Goal: Task Accomplishment & Management: Manage account settings

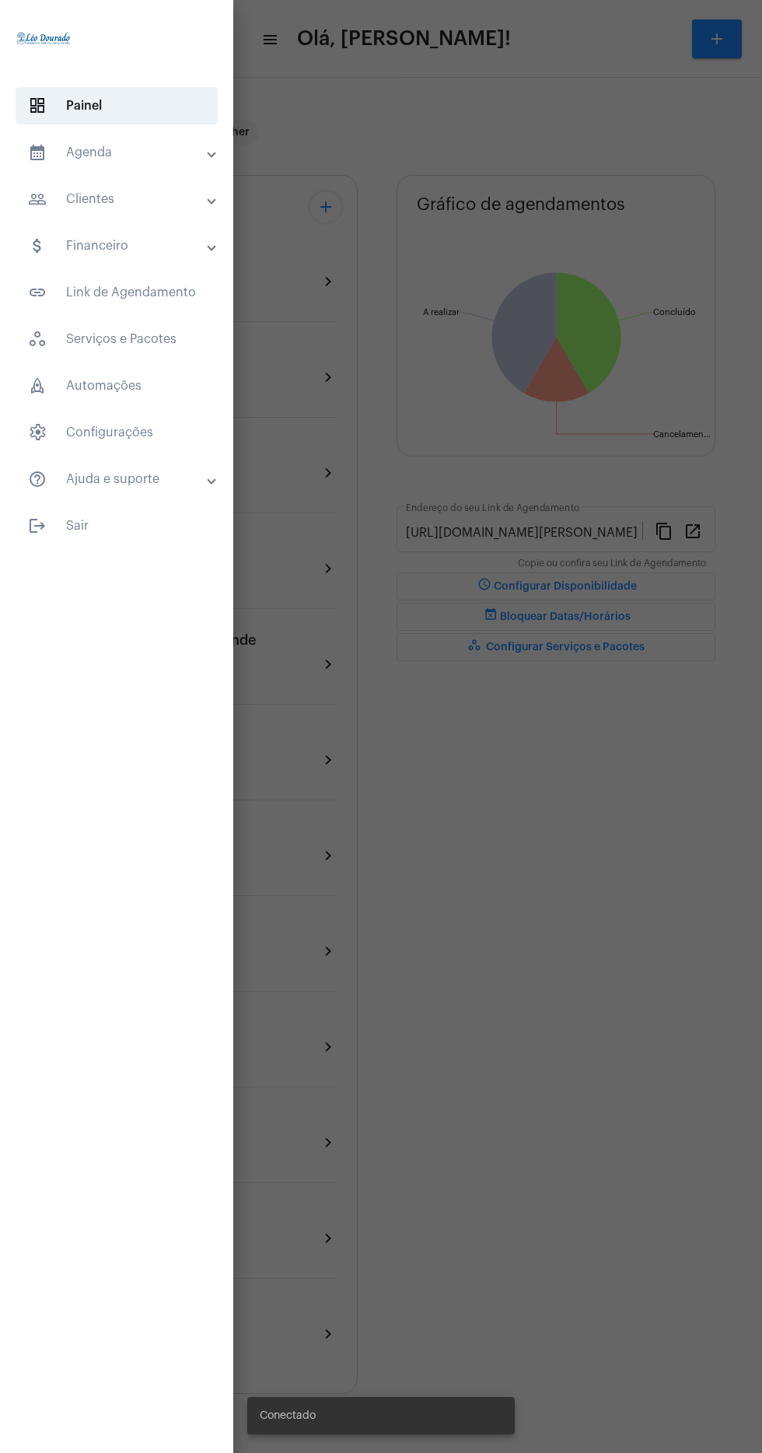
click at [133, 163] on mat-expansion-panel-header "calendar_month_outlined Agenda" at bounding box center [121, 152] width 224 height 37
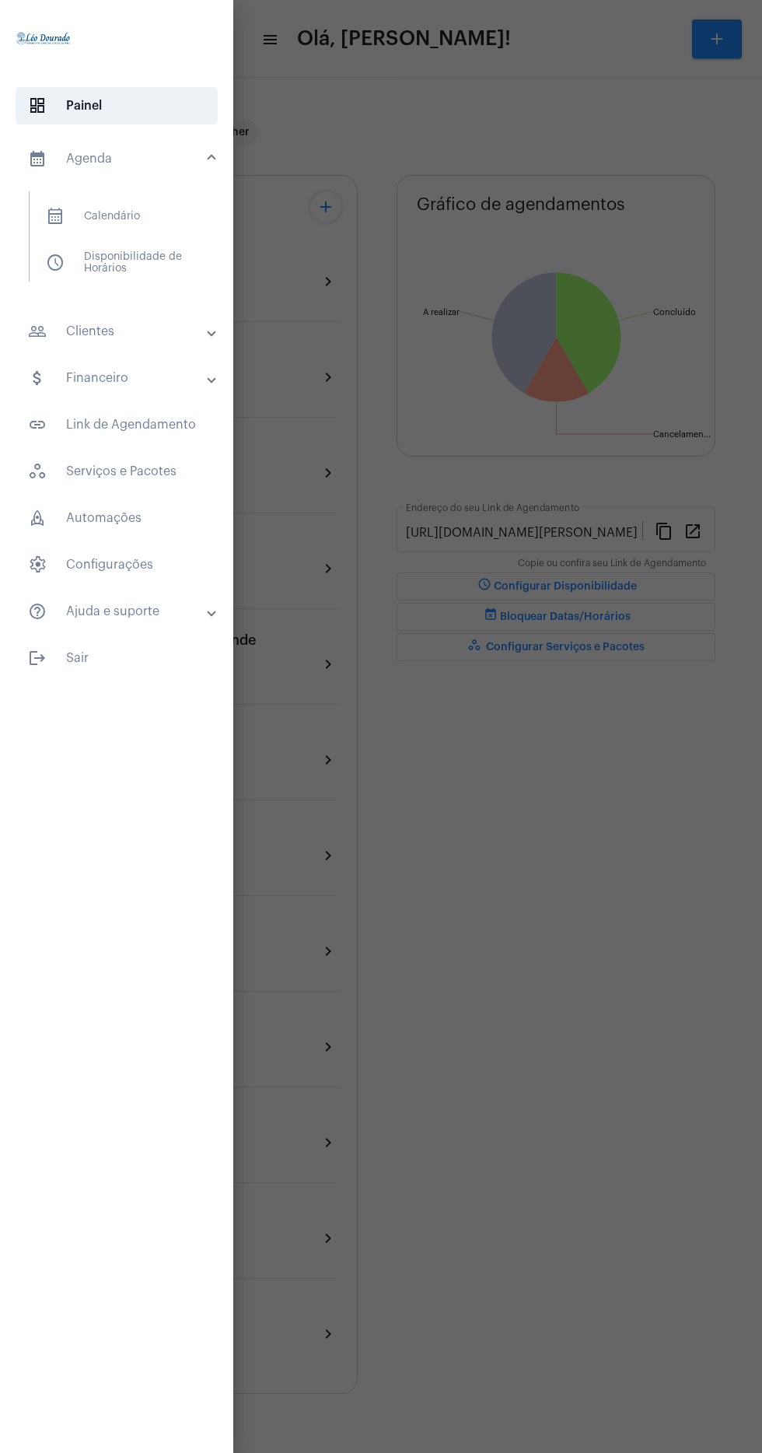
click at [131, 230] on span "calendar_month_outlined Calendário" at bounding box center [115, 216] width 165 height 37
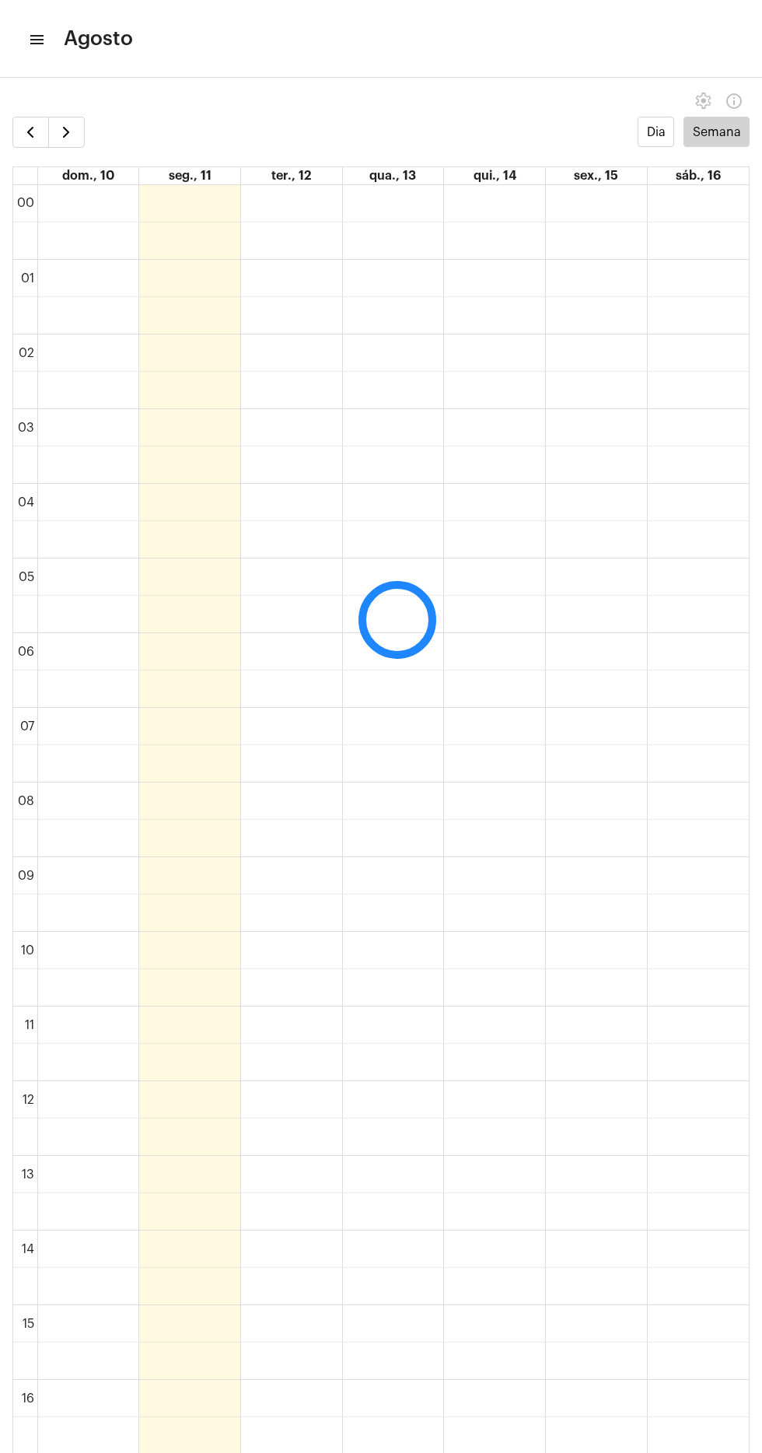
scroll to position [449, 0]
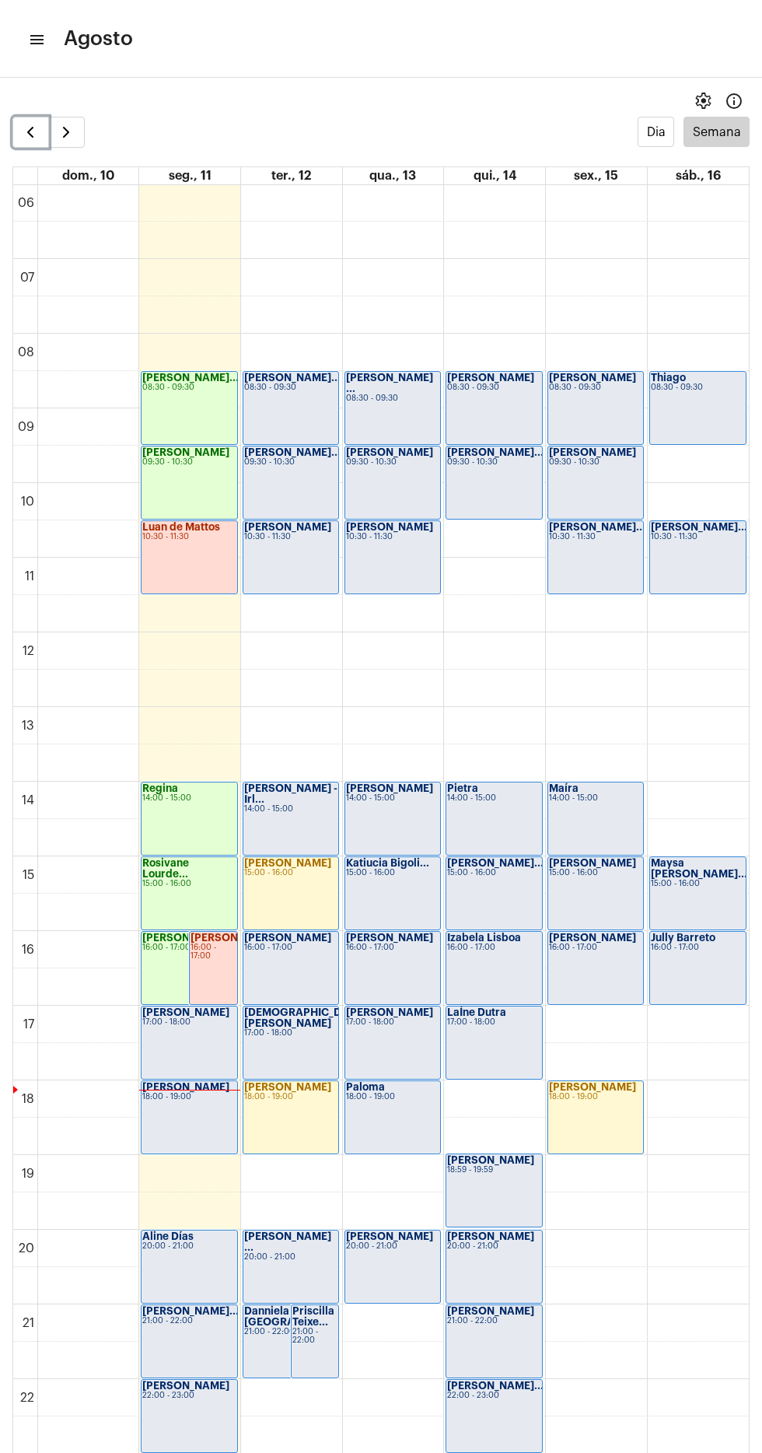
click at [26, 137] on span "button" at bounding box center [30, 132] width 19 height 19
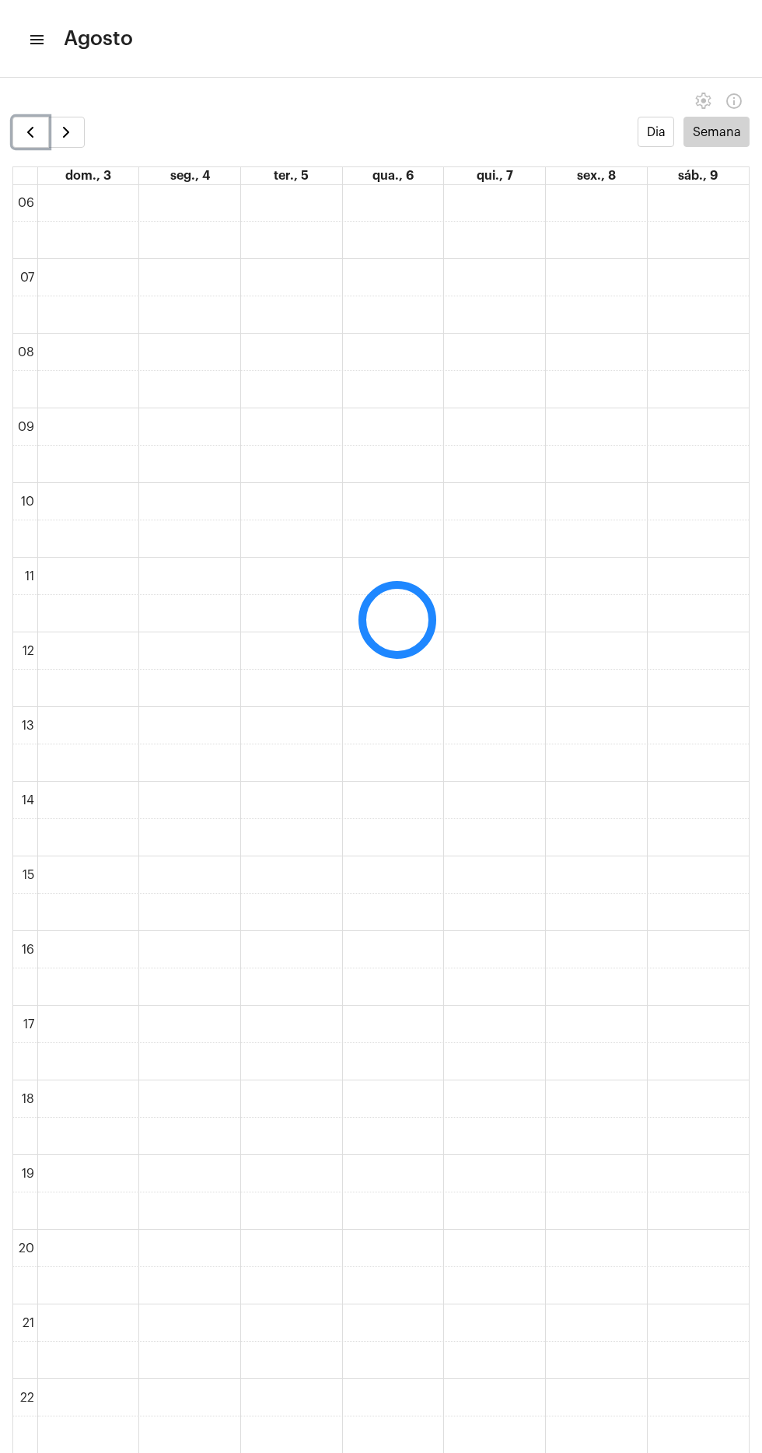
scroll to position [450, 0]
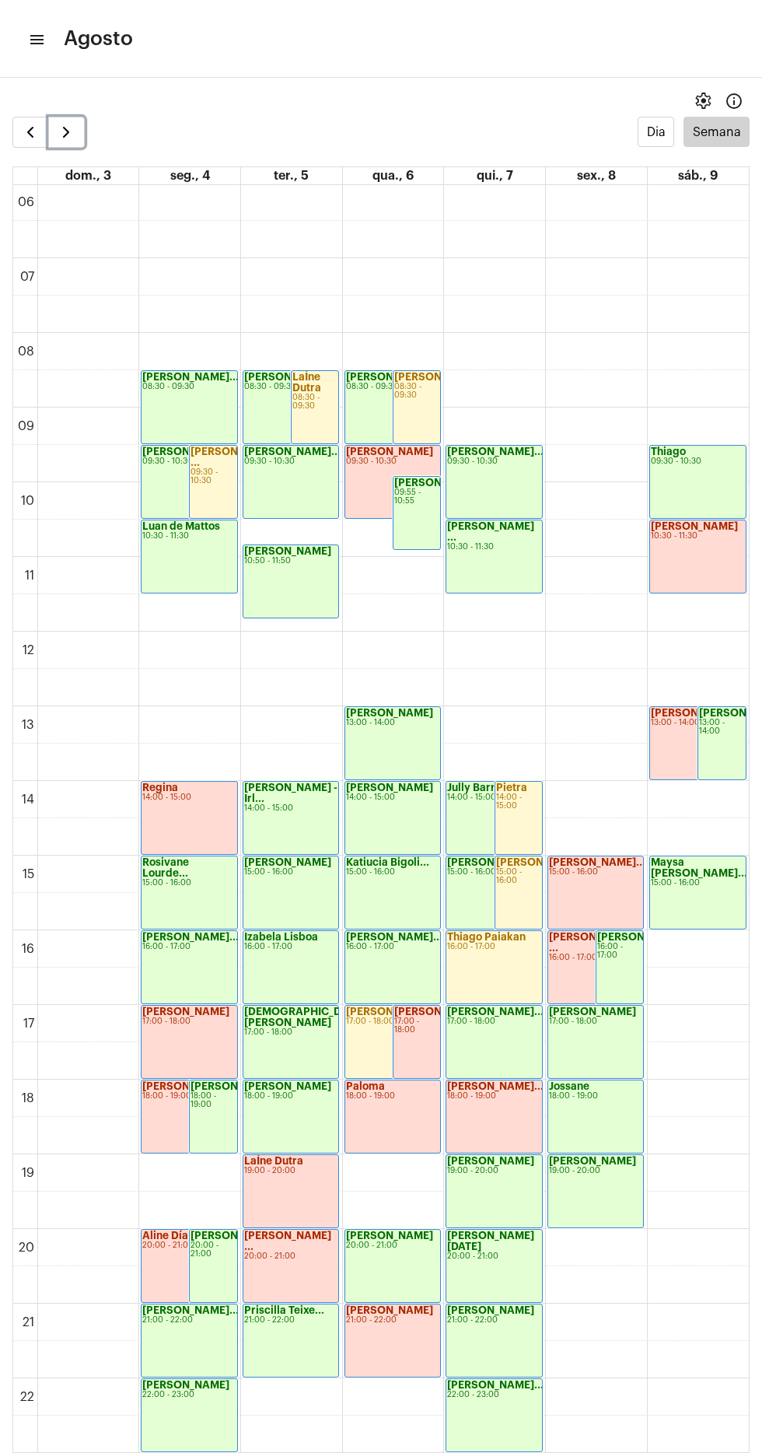
click at [74, 129] on span "button" at bounding box center [66, 132] width 19 height 19
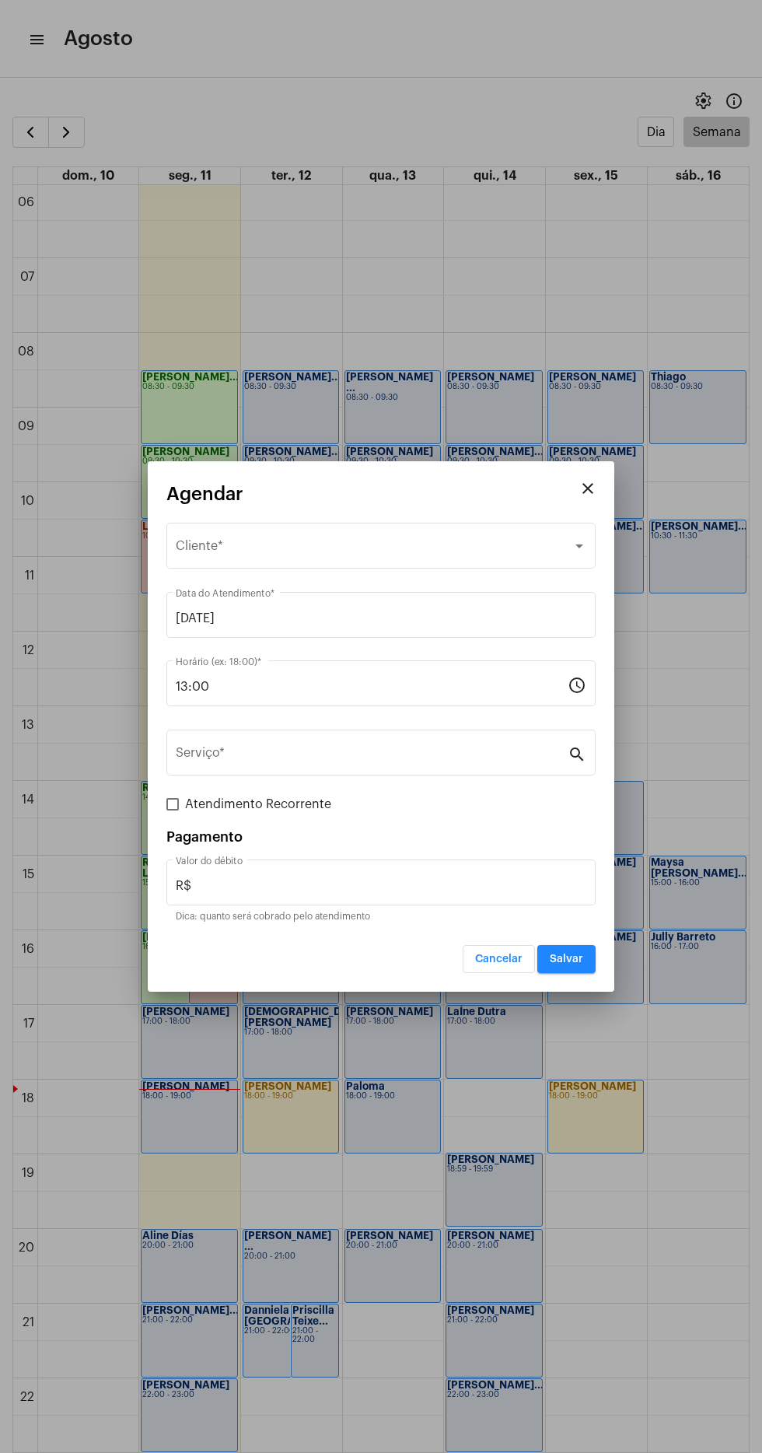
click at [208, 549] on span "Selecione o Cliente" at bounding box center [374, 549] width 397 height 14
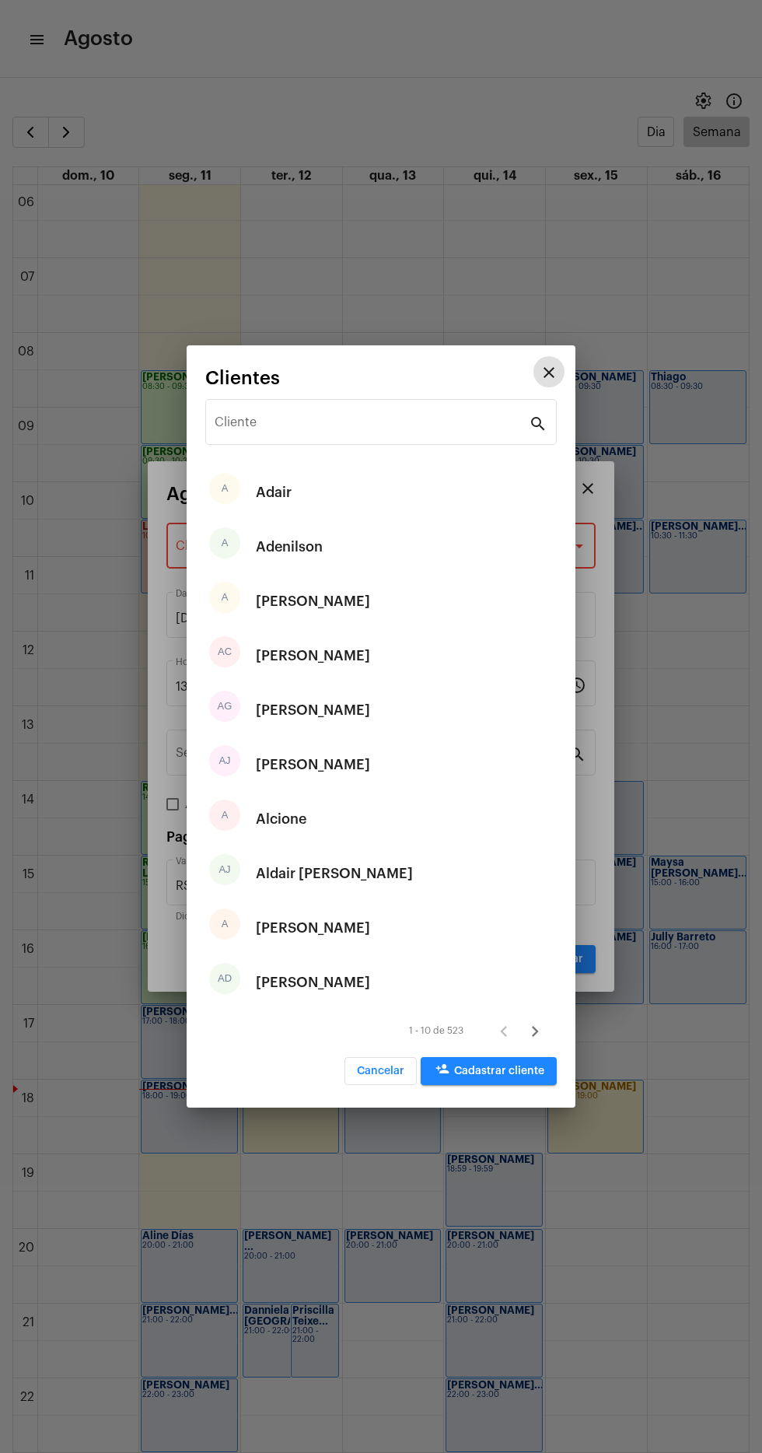
click at [361, 422] on input "Cliente" at bounding box center [372, 425] width 314 height 14
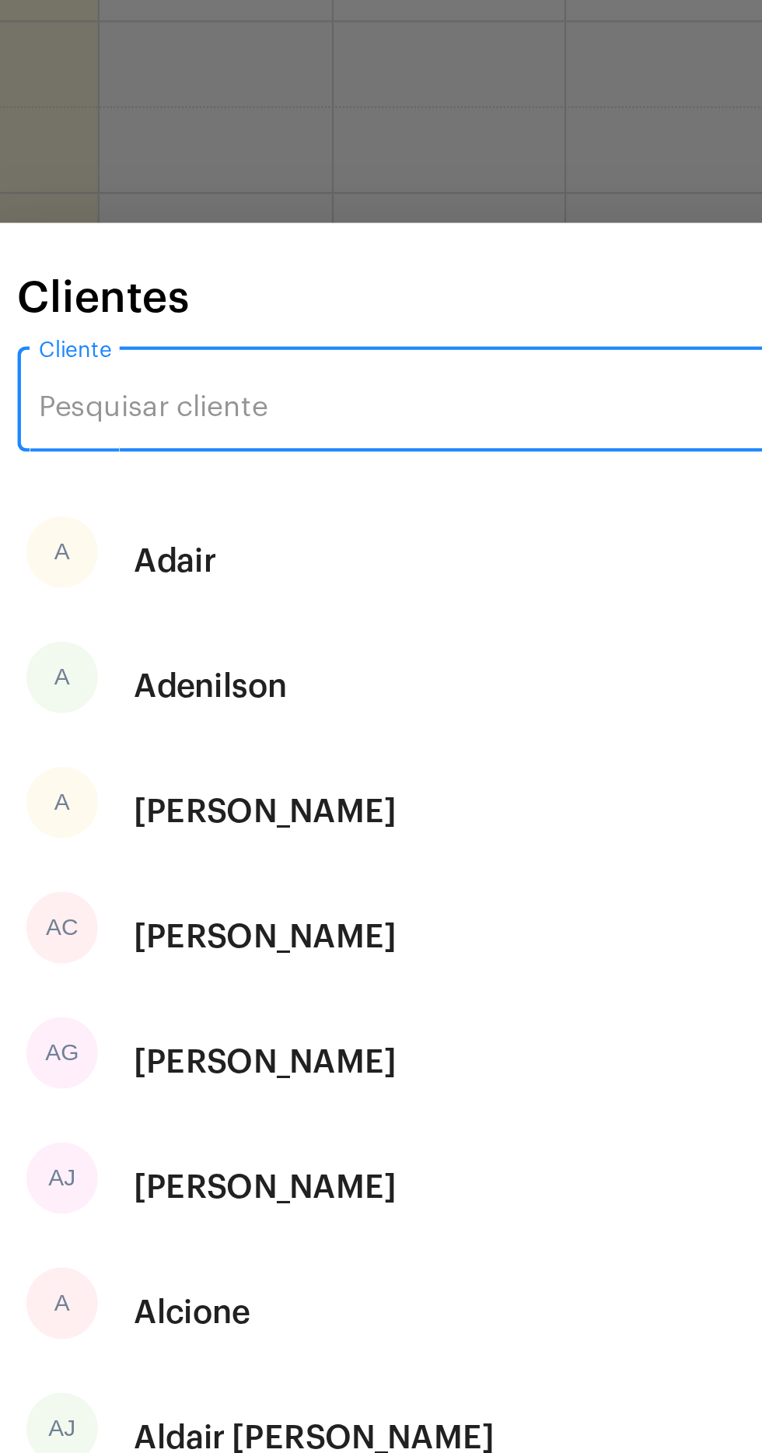
click at [353, 426] on input "Cliente" at bounding box center [372, 425] width 314 height 14
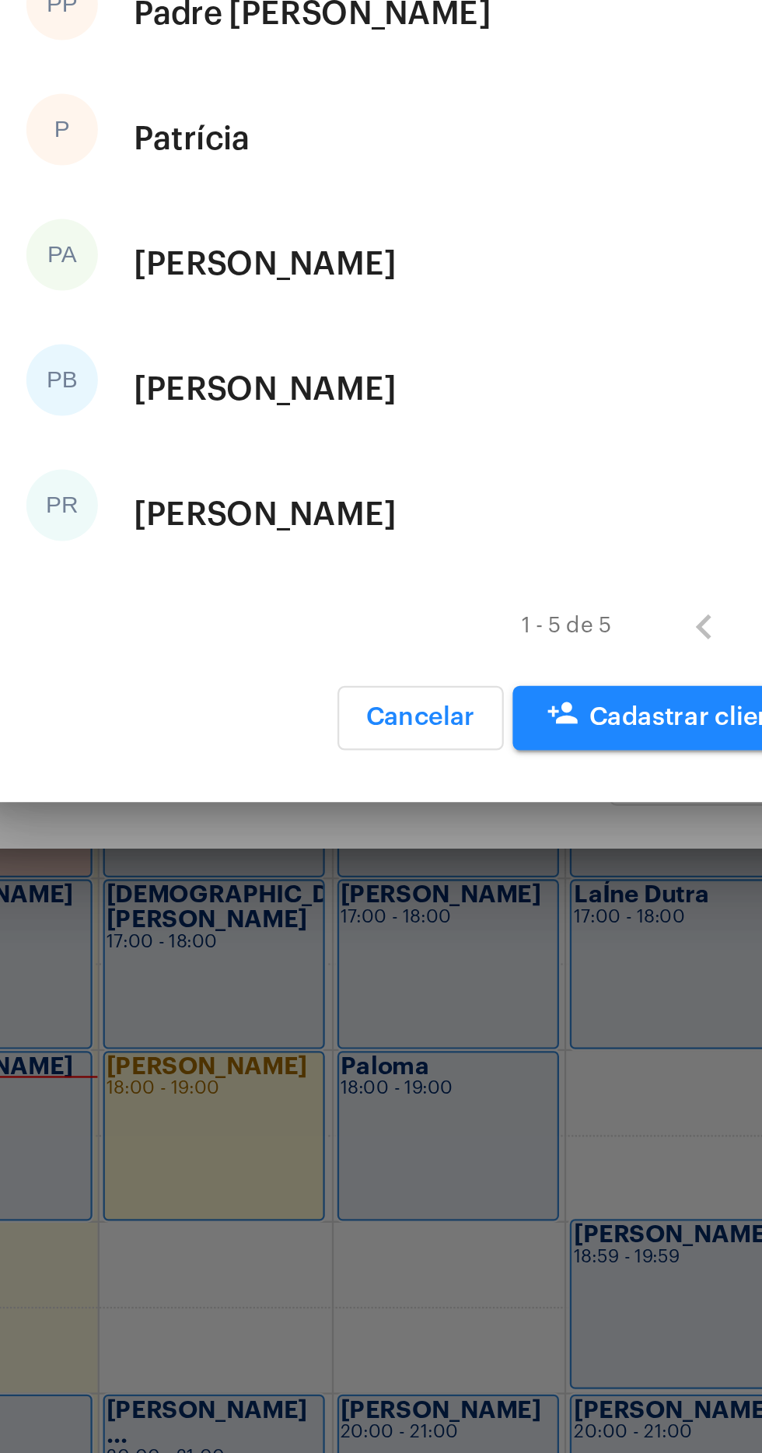
type input "Patri"
click at [327, 841] on div "[PERSON_NAME]" at bounding box center [313, 846] width 114 height 47
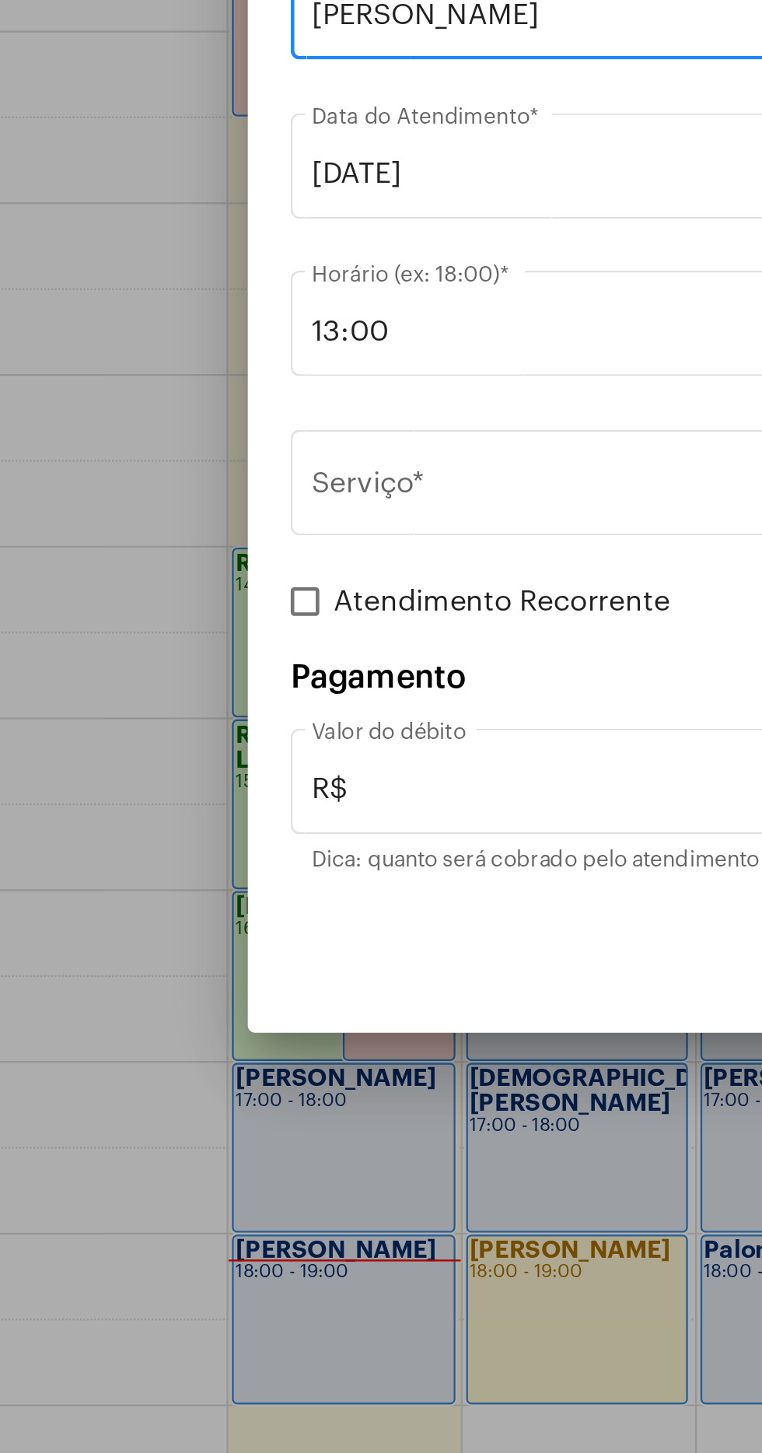
click at [270, 689] on input "13:00" at bounding box center [372, 687] width 392 height 14
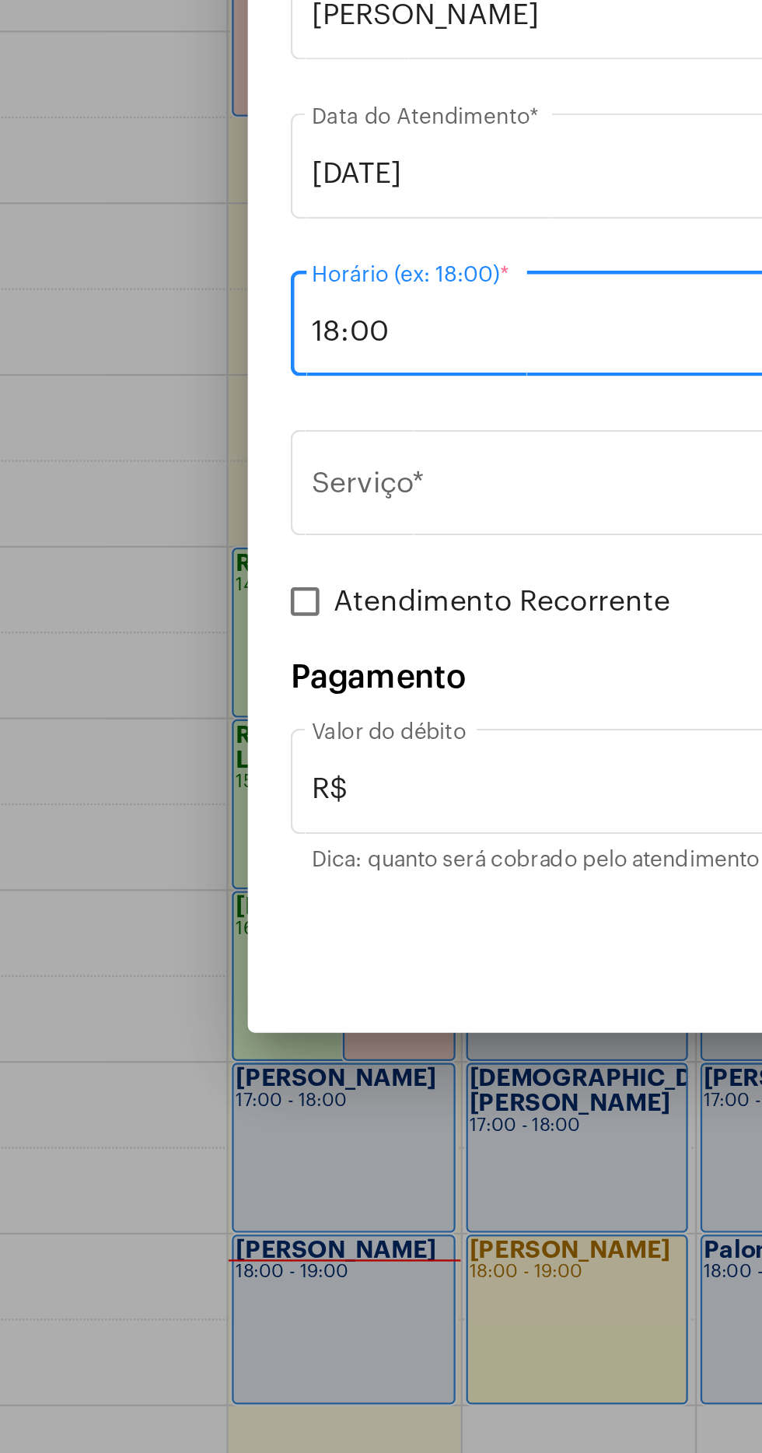
type input "18:00"
click at [290, 750] on input "Serviço *" at bounding box center [372, 756] width 392 height 14
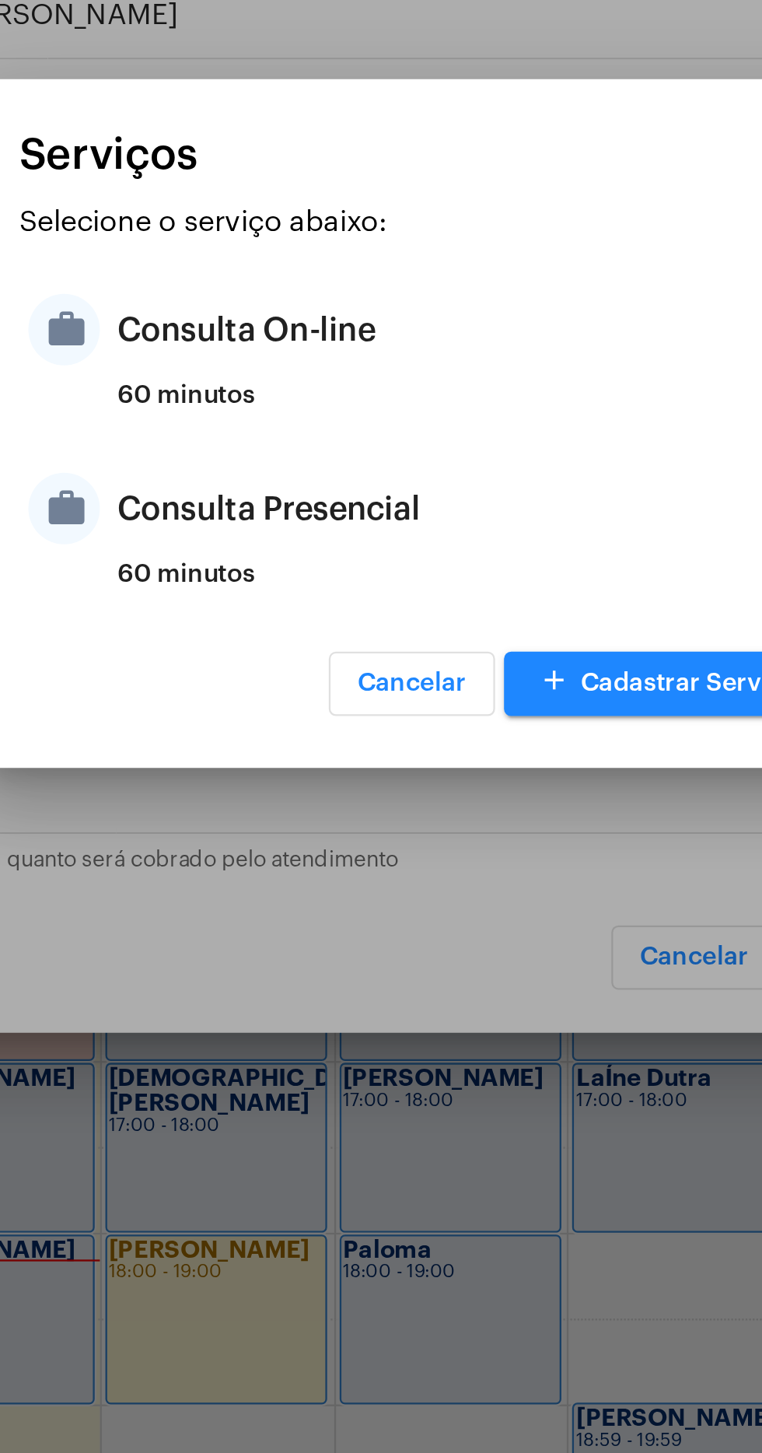
click at [352, 769] on div "Consulta Presencial" at bounding box center [400, 763] width 305 height 47
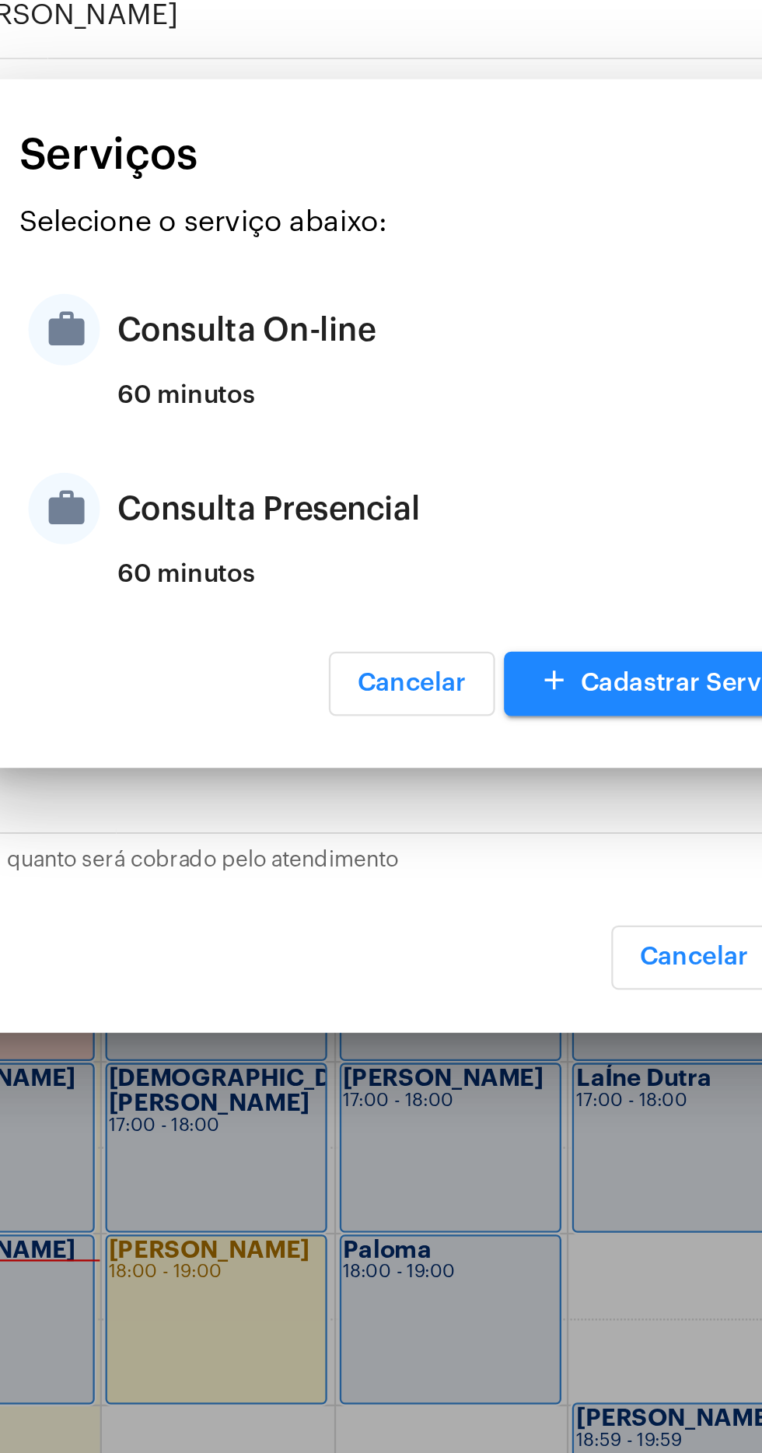
type input "Consulta Presencial"
type input "R$ 150"
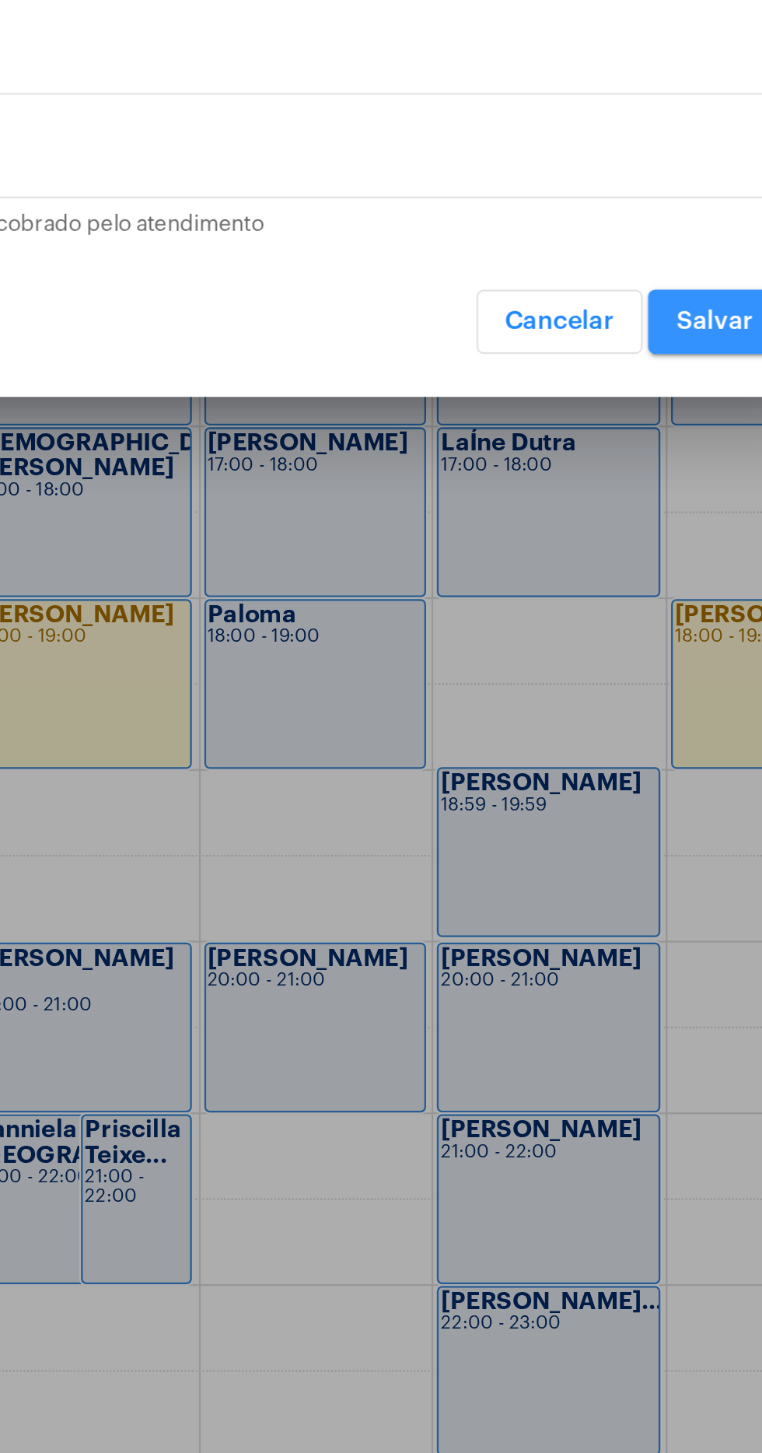
click at [565, 953] on button "Salvar" at bounding box center [566, 959] width 58 height 28
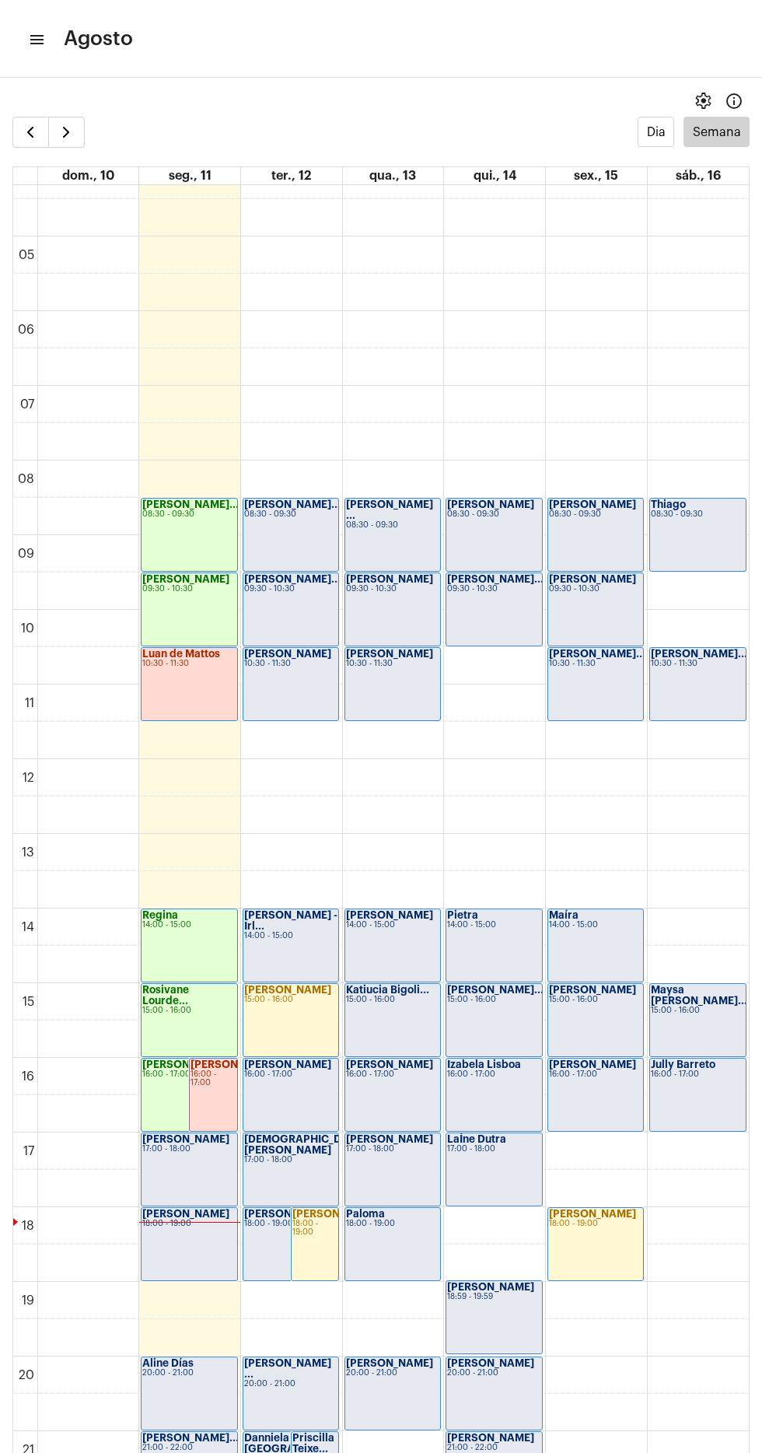
scroll to position [375, 0]
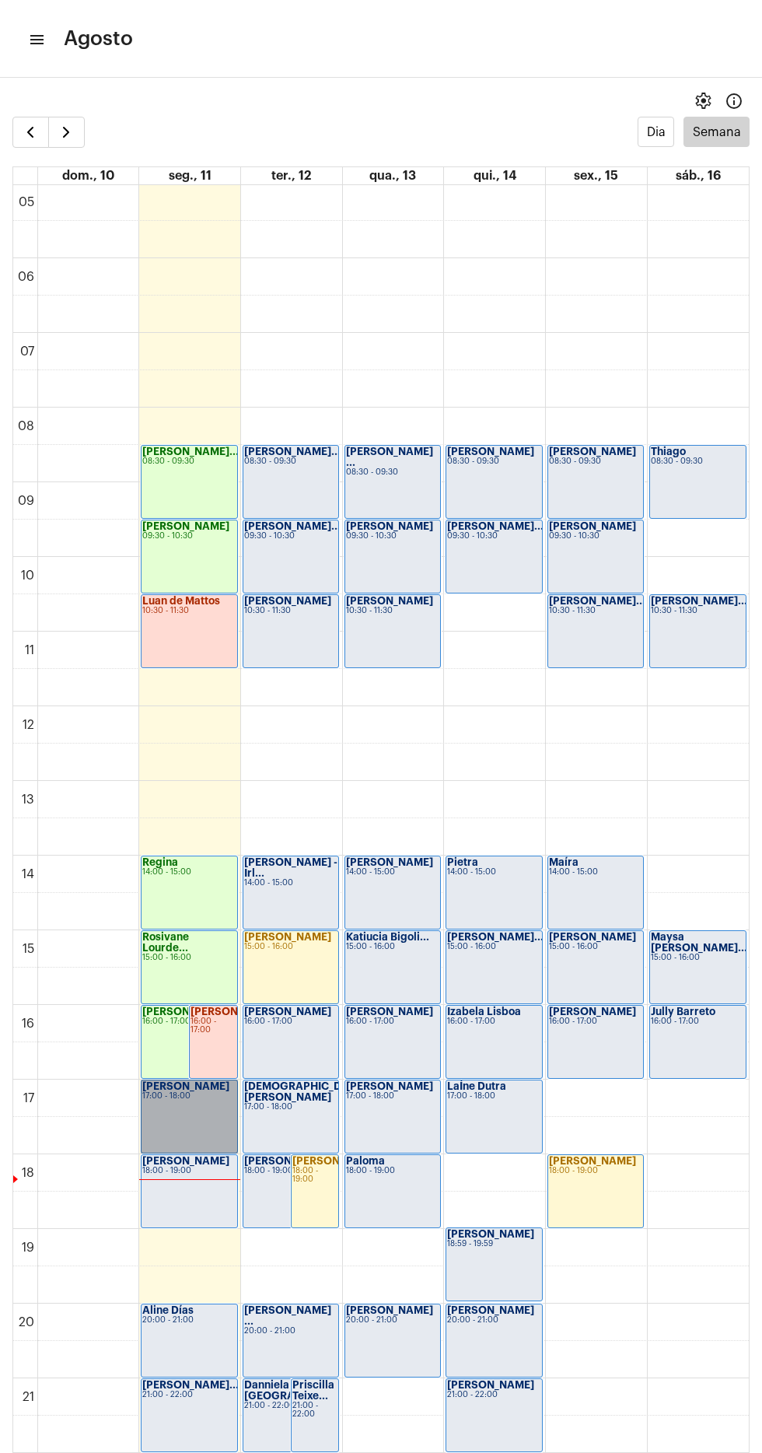
click at [206, 1084] on link "[PERSON_NAME] 17:00 - 18:00" at bounding box center [189, 1116] width 96 height 74
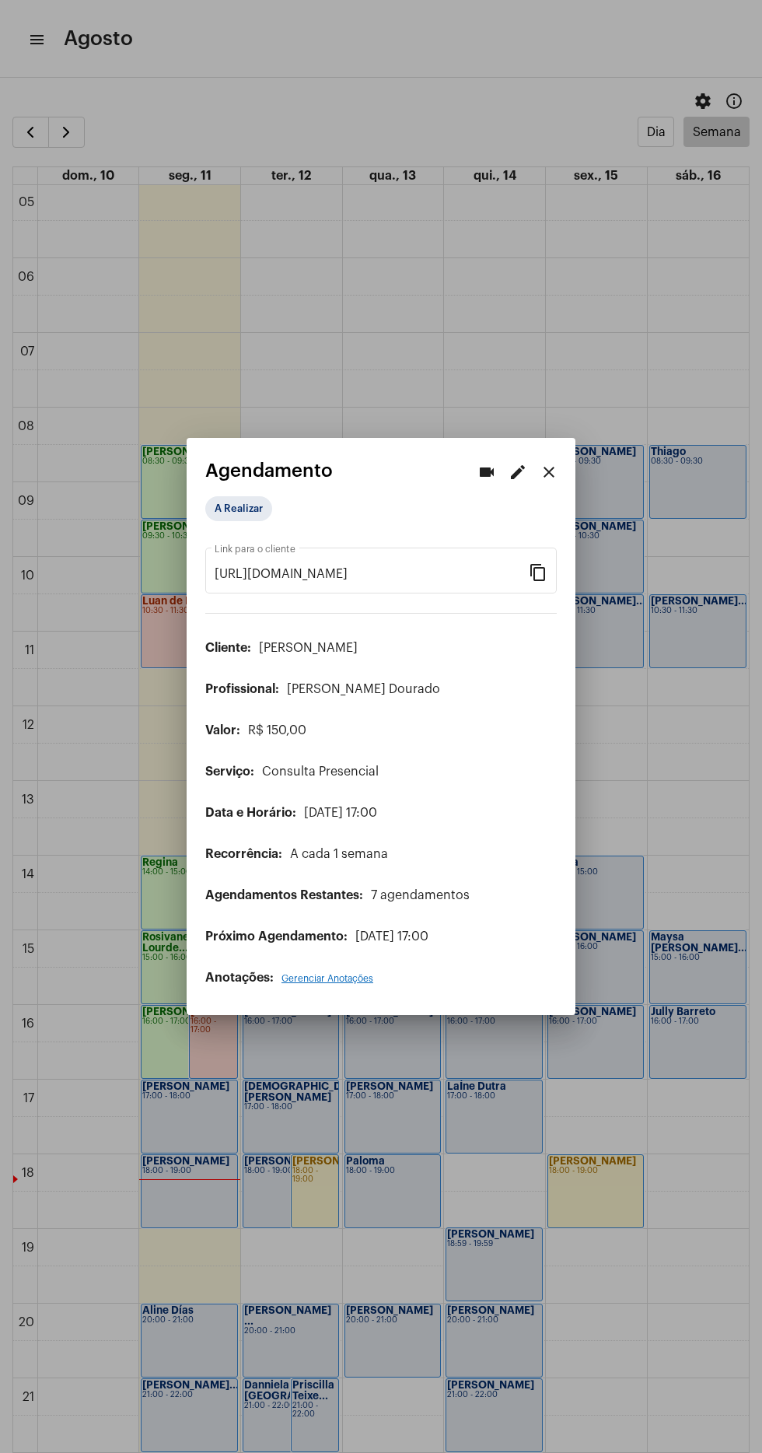
click at [271, 507] on div "A Realizar" at bounding box center [283, 508] width 162 height 31
click at [219, 496] on mat-chip "A Realizar" at bounding box center [238, 508] width 67 height 25
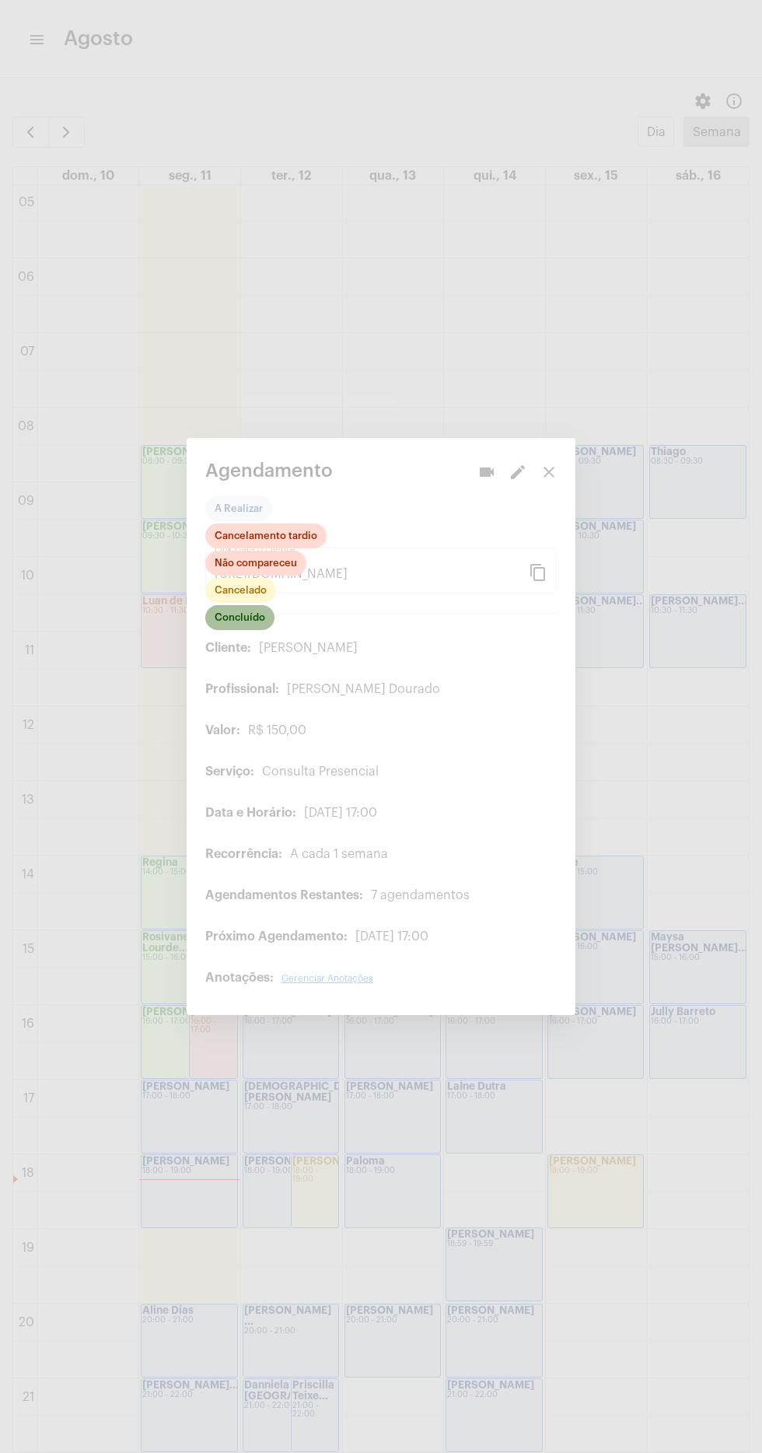
click at [247, 611] on mat-chip "Concluído" at bounding box center [239, 617] width 69 height 25
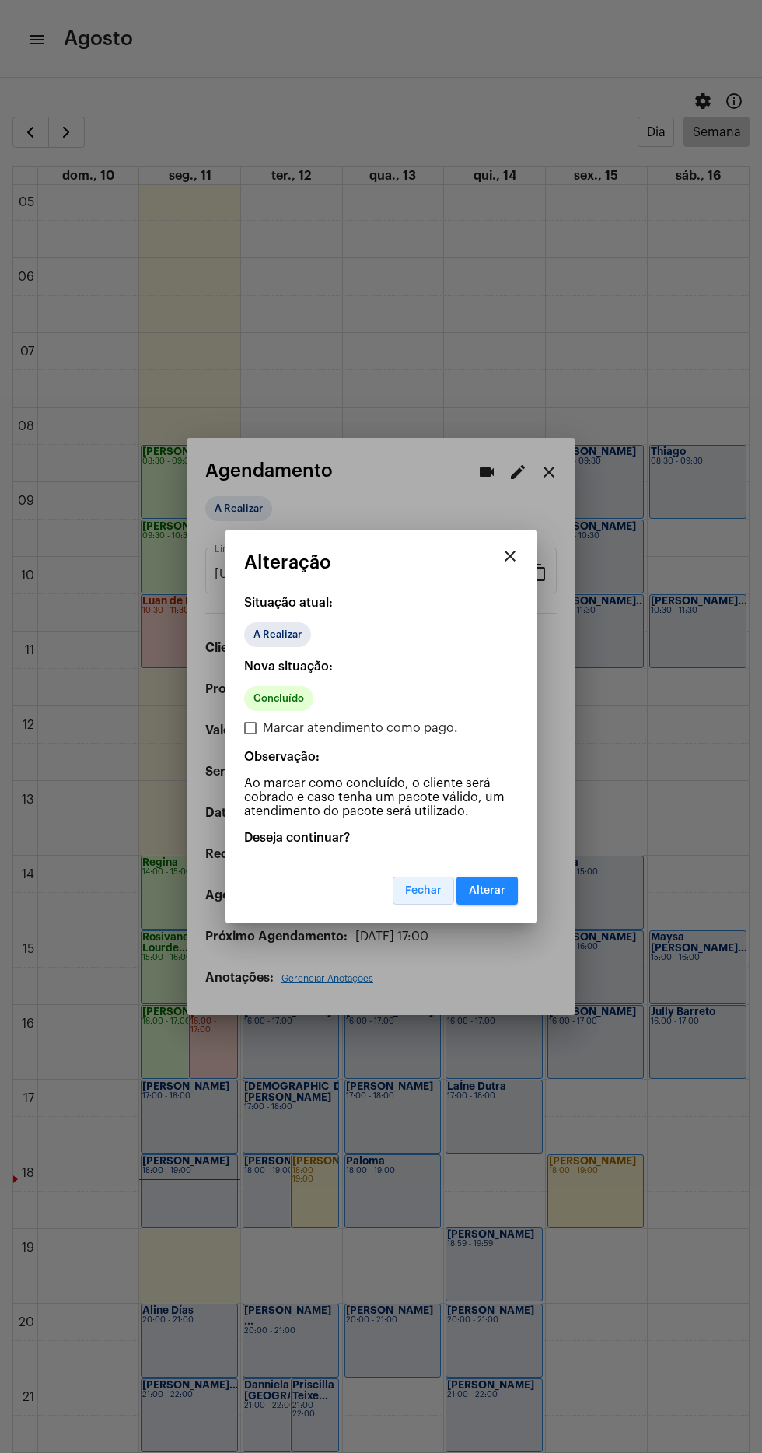
click at [411, 887] on span "Fechar" at bounding box center [423, 890] width 37 height 11
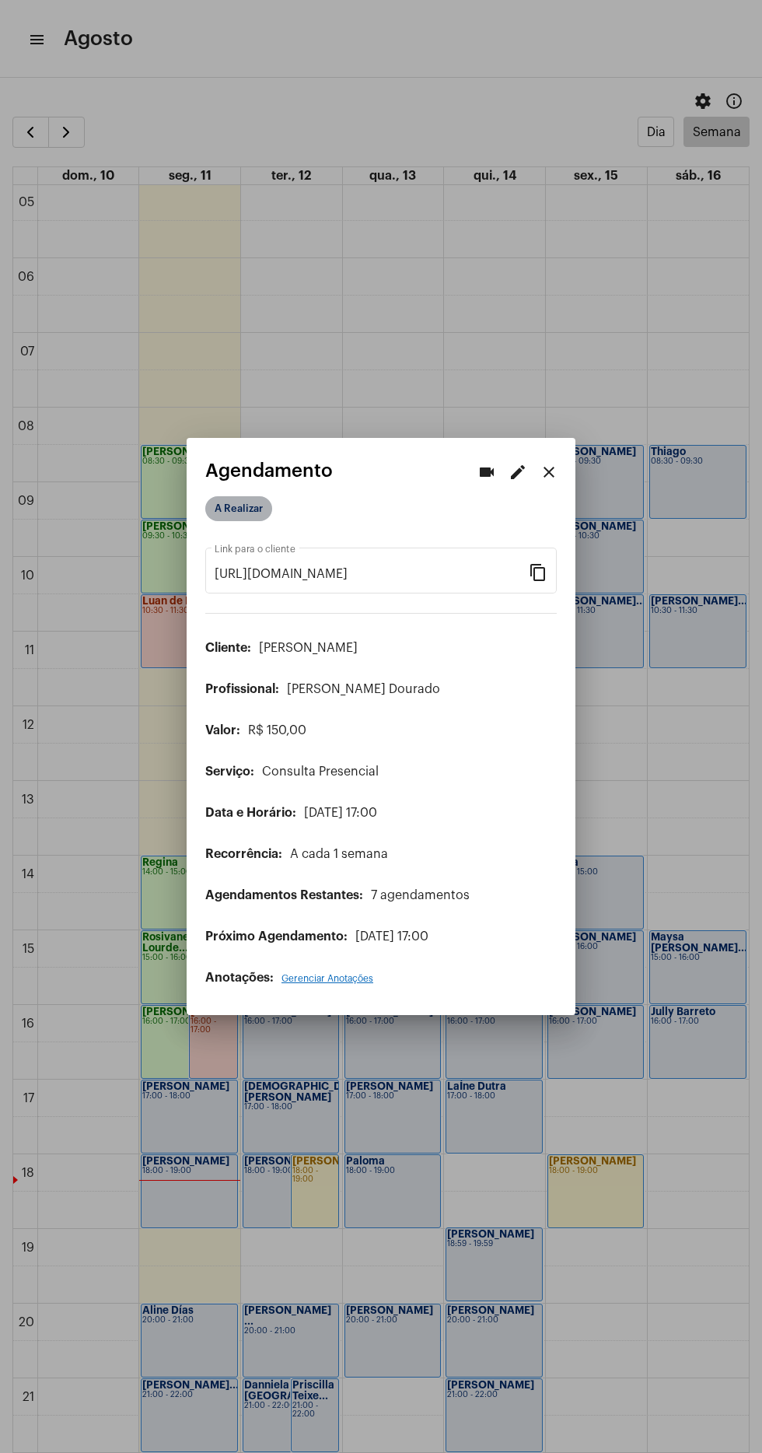
click at [243, 499] on mat-chip "A Realizar" at bounding box center [238, 508] width 67 height 25
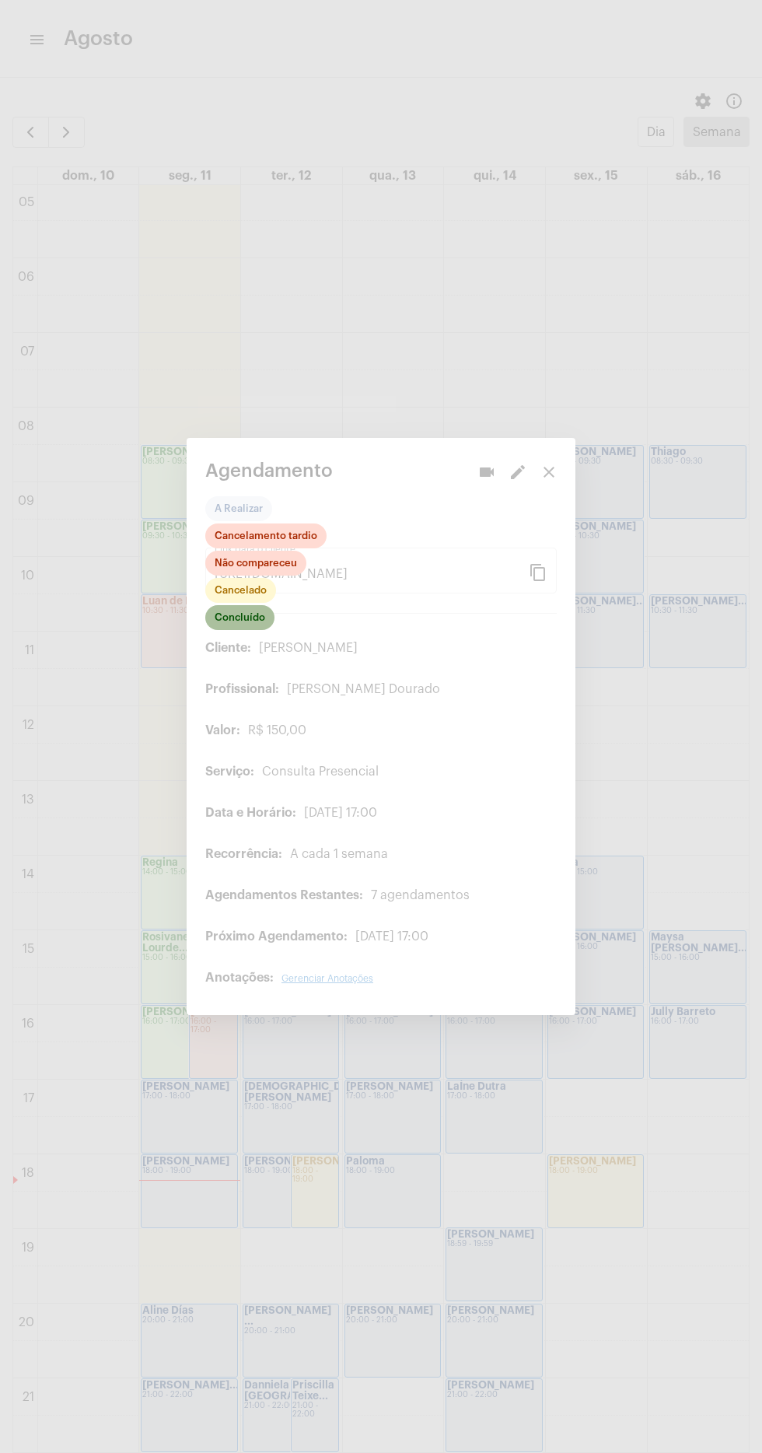
click at [250, 615] on mat-chip "Concluído" at bounding box center [239, 617] width 69 height 25
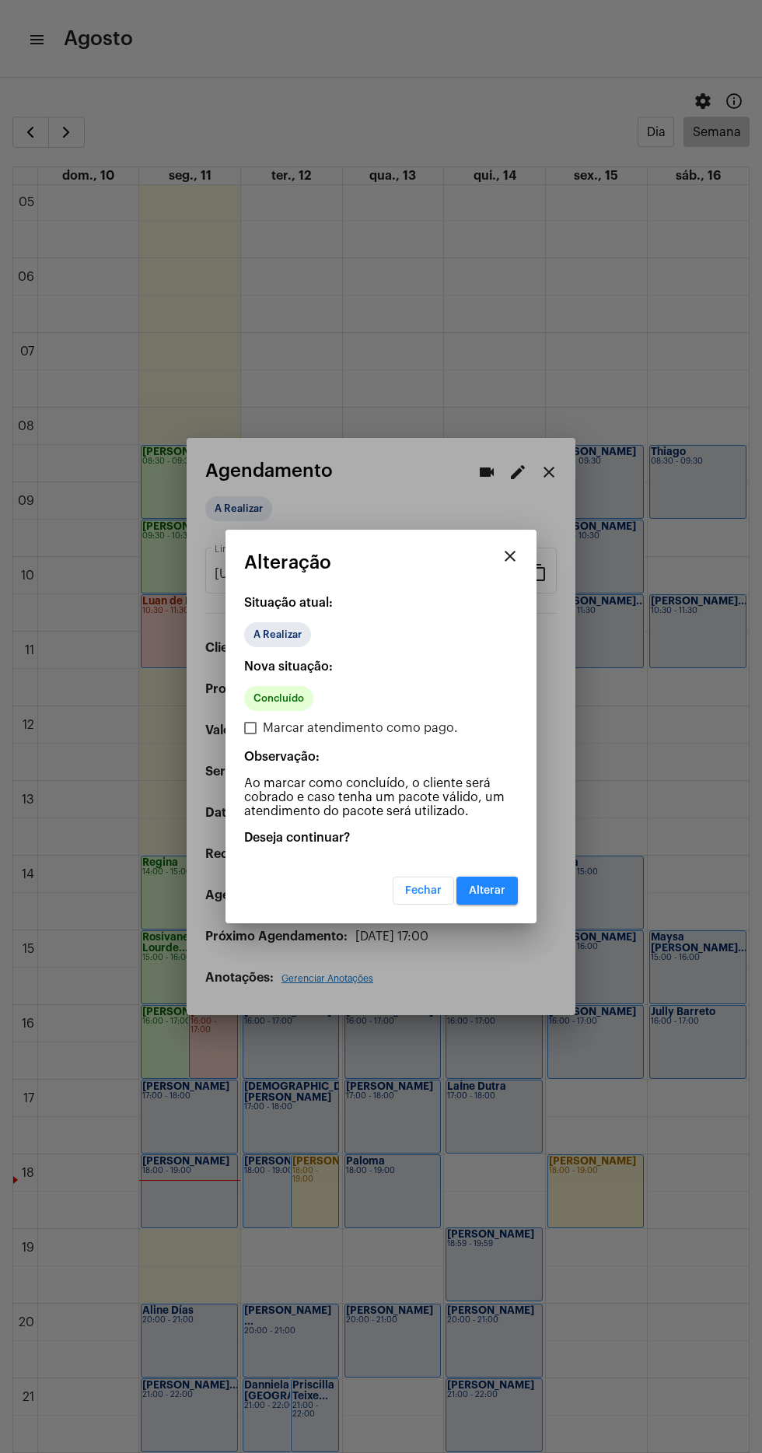
click at [482, 905] on mat-dialog-container "close Alteração Situação atual: A Realizar Nova situação: Concluído Marcar aten…" at bounding box center [381, 727] width 311 height 394
click at [510, 888] on button "Alterar" at bounding box center [487, 890] width 61 height 28
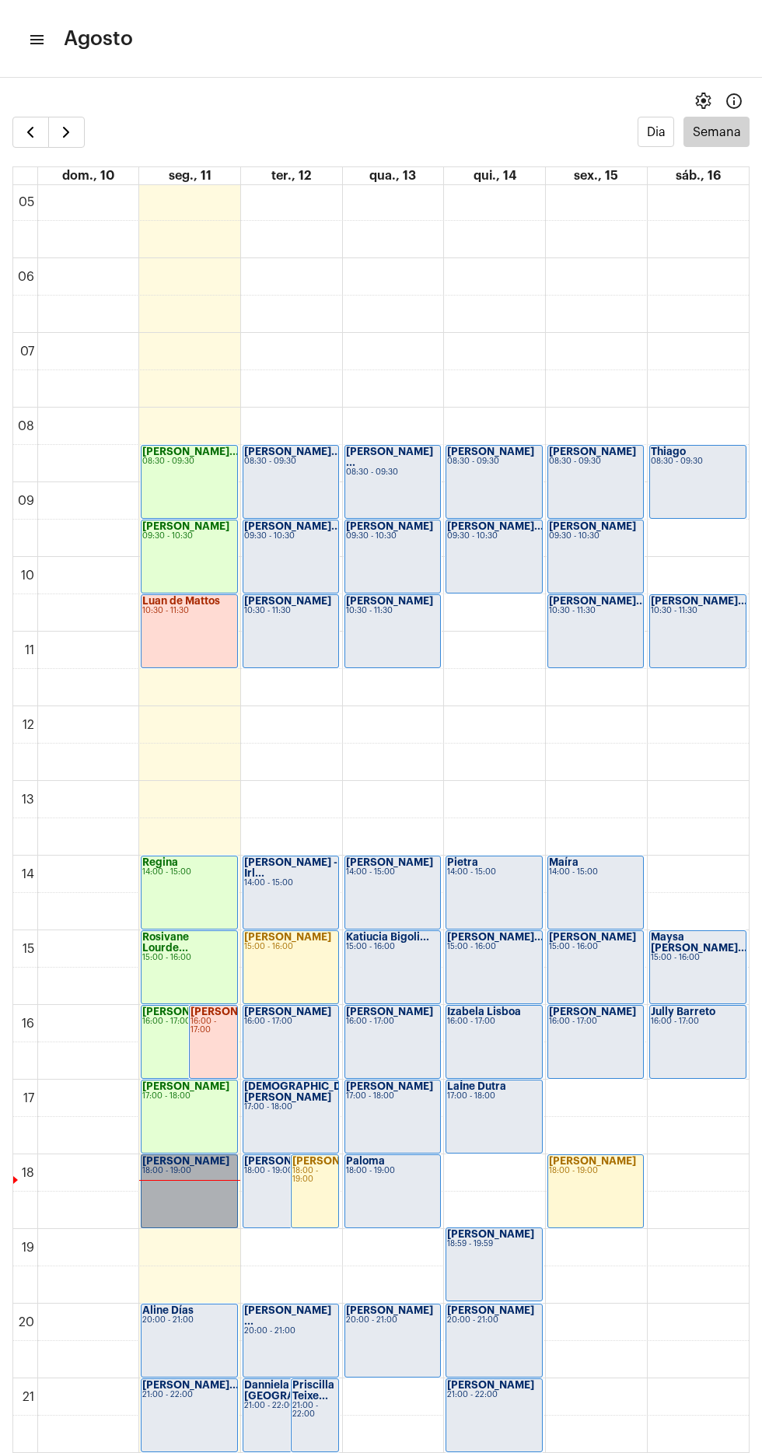
click at [176, 1168] on link "[PERSON_NAME] 18:00 - 19:00" at bounding box center [189, 1191] width 96 height 74
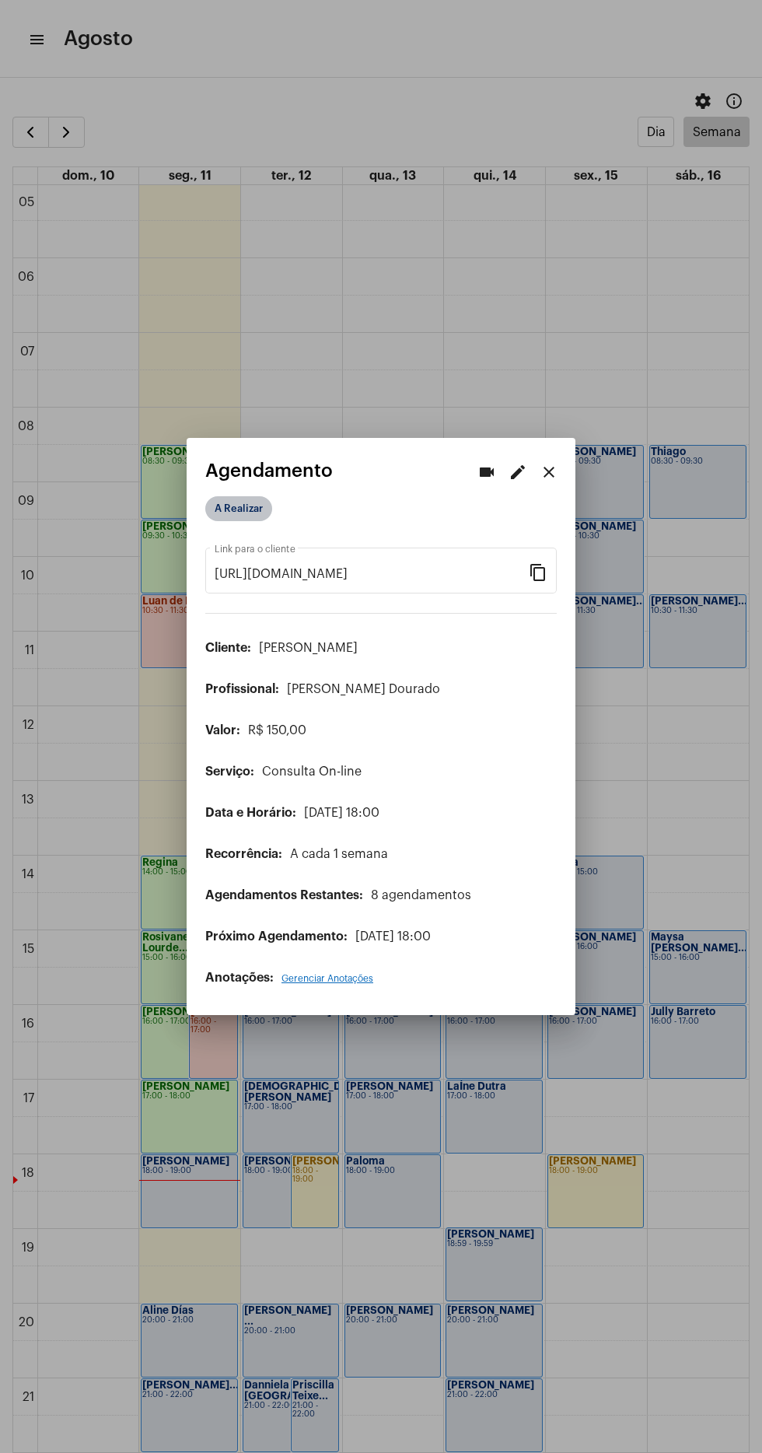
click at [234, 499] on mat-chip "A Realizar" at bounding box center [238, 508] width 67 height 25
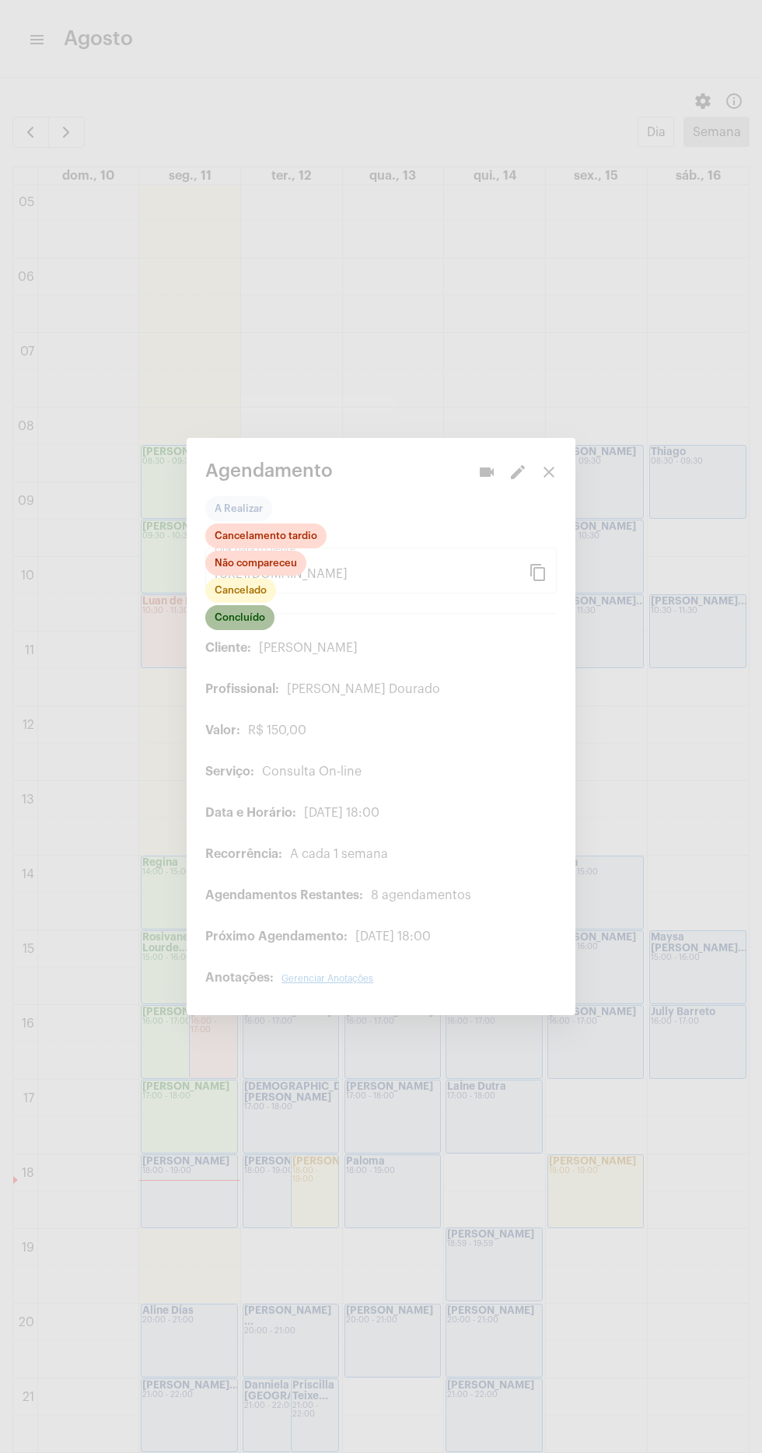
click at [236, 608] on mat-chip "Concluído" at bounding box center [239, 617] width 69 height 25
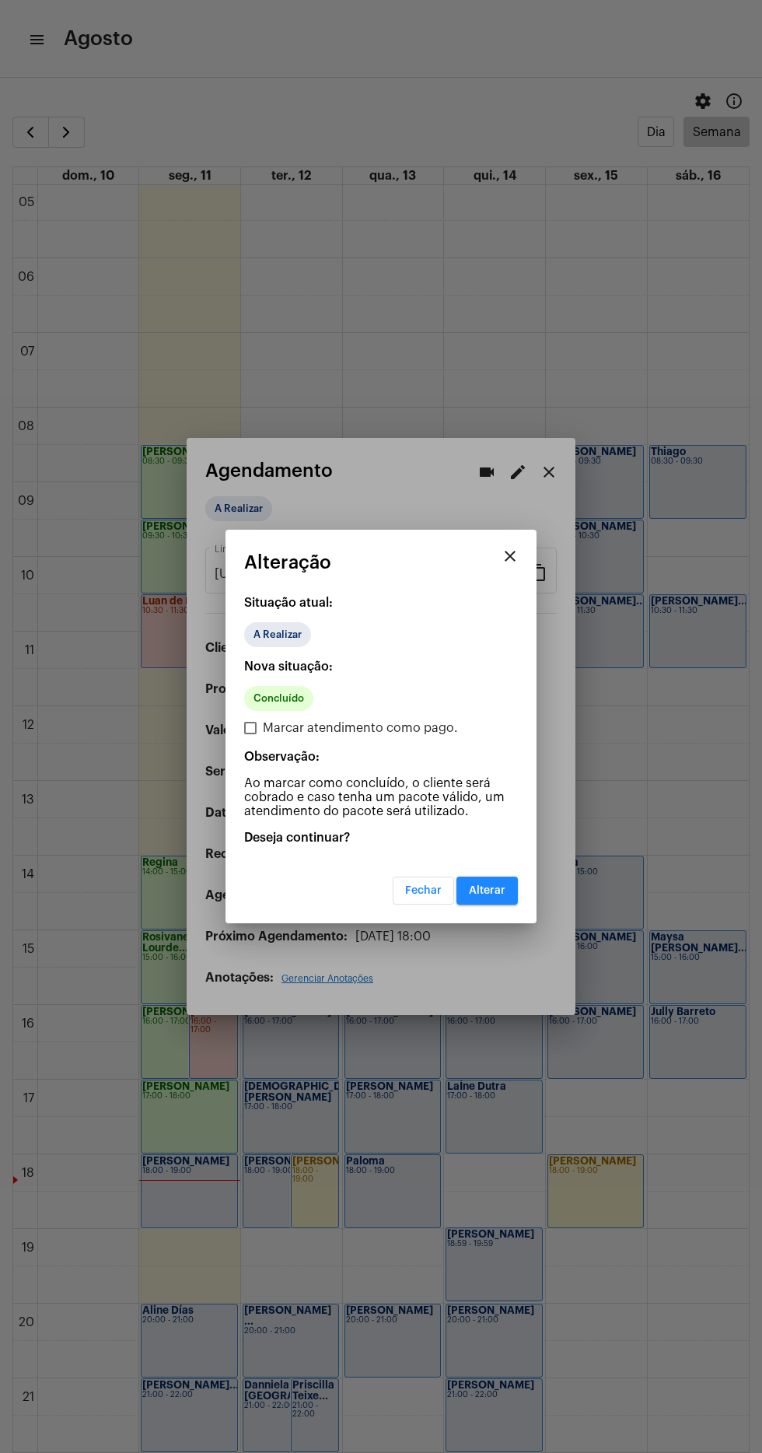
click at [348, 677] on div "Nova situação: Concluído Marcar atendimento como pago. Observação: Ao marcar co…" at bounding box center [381, 739] width 274 height 159
click at [505, 887] on span "Alterar" at bounding box center [487, 890] width 37 height 11
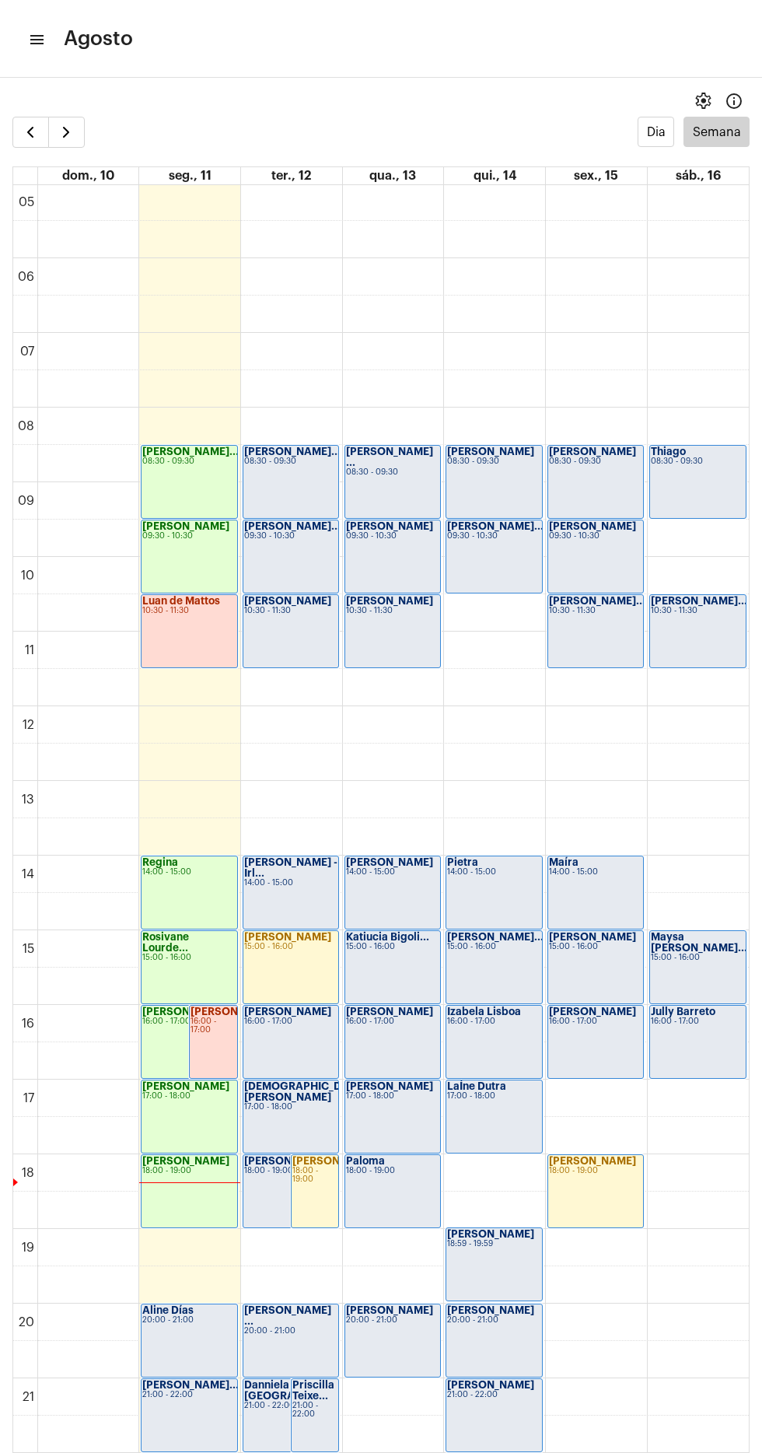
click at [181, 371] on td at bounding box center [393, 388] width 712 height 37
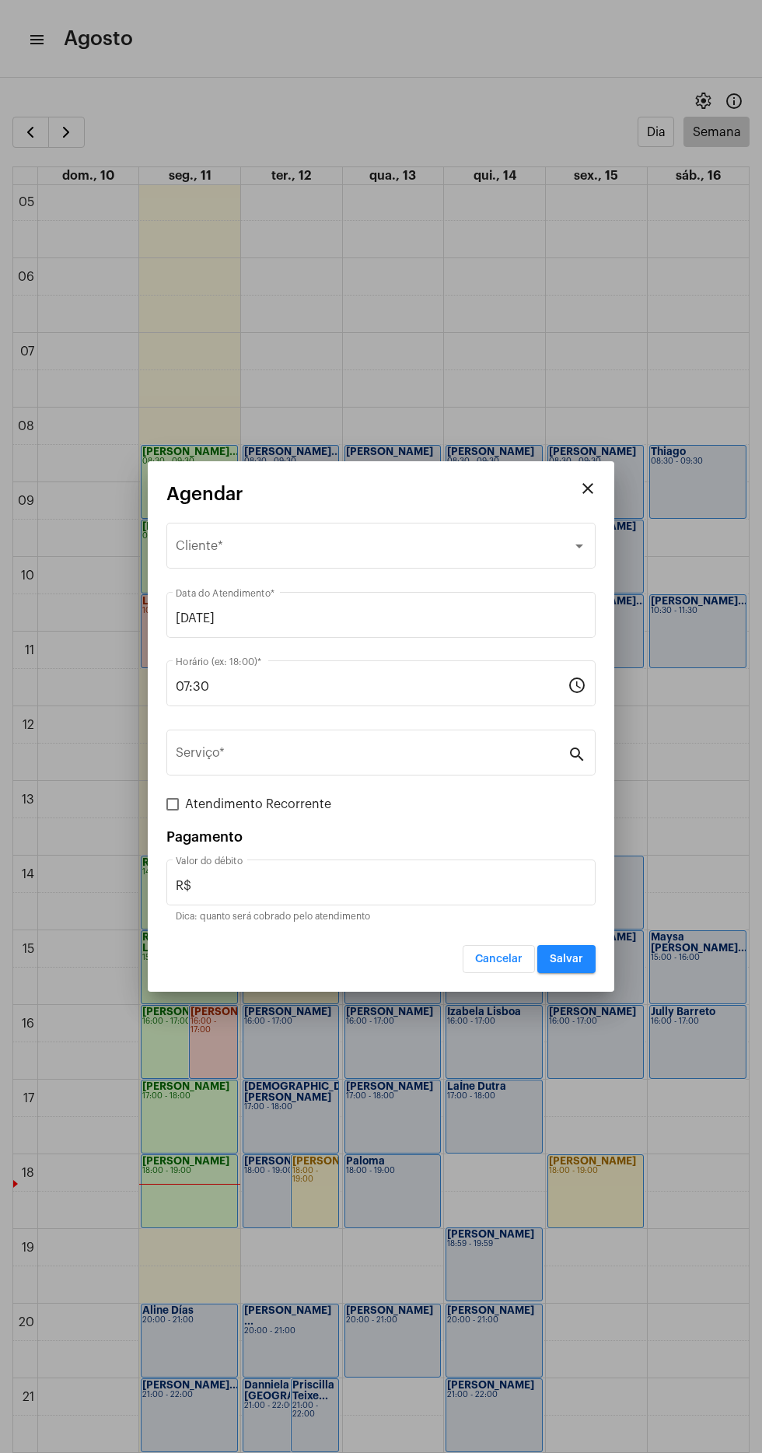
click at [513, 1261] on div at bounding box center [381, 726] width 762 height 1453
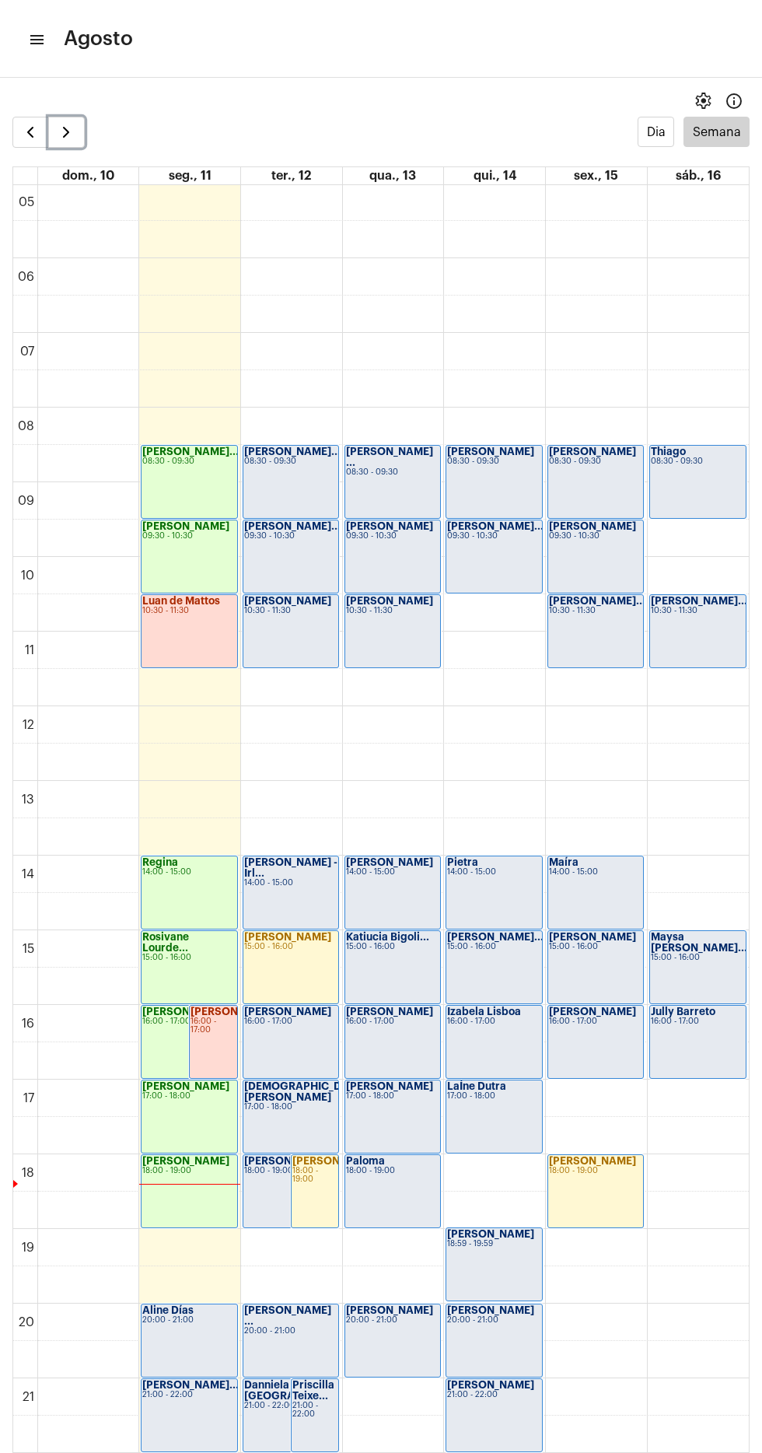
click at [78, 120] on button "button" at bounding box center [66, 132] width 37 height 31
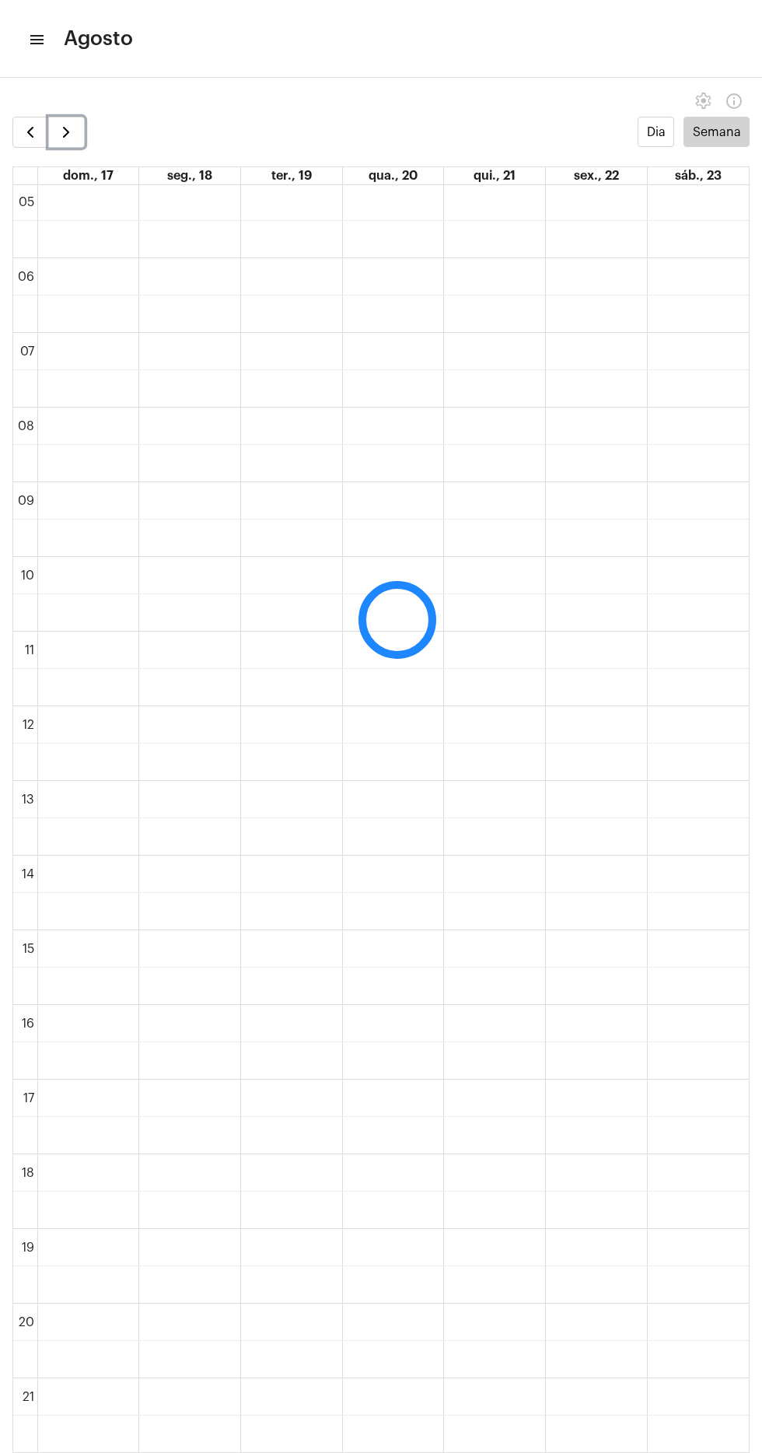
scroll to position [450, 0]
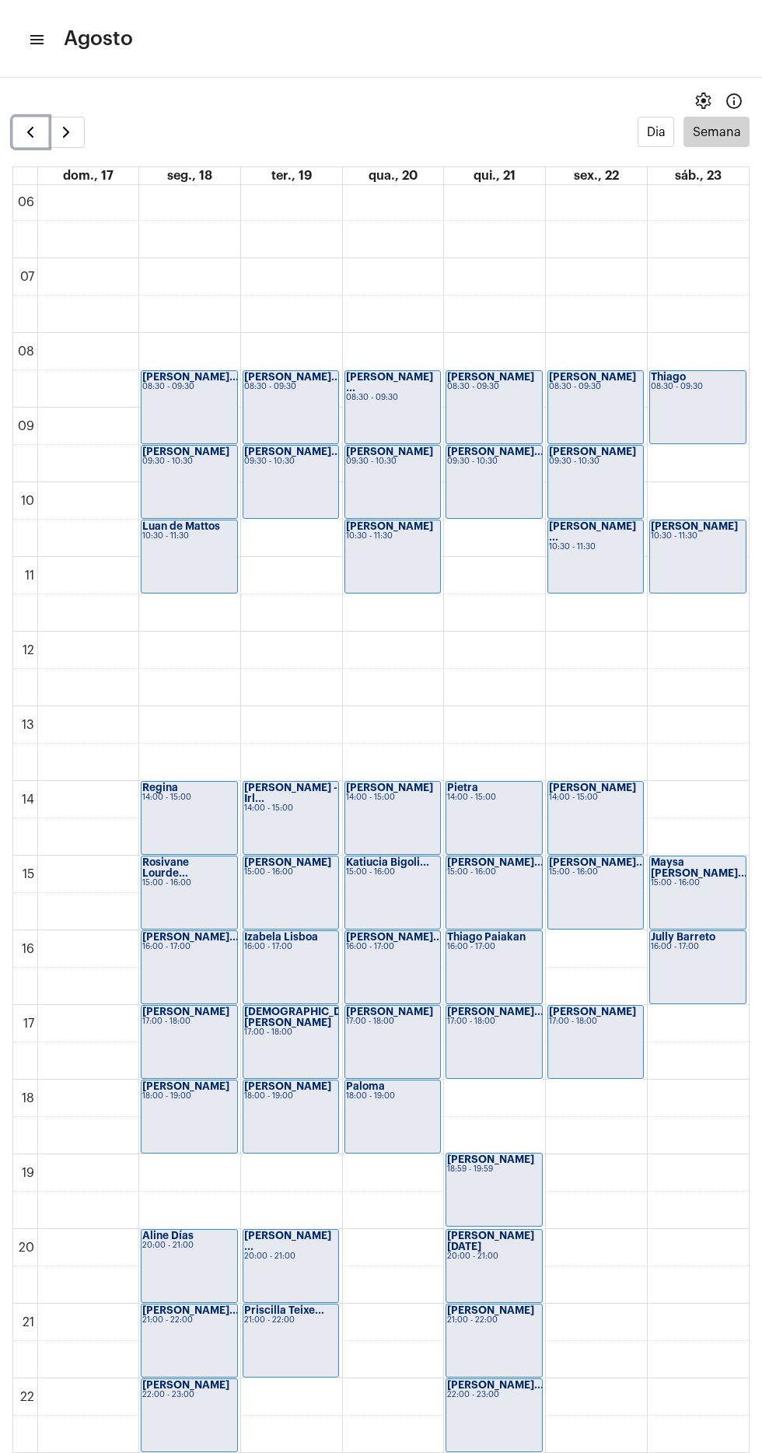
click at [35, 121] on button "button" at bounding box center [30, 132] width 37 height 31
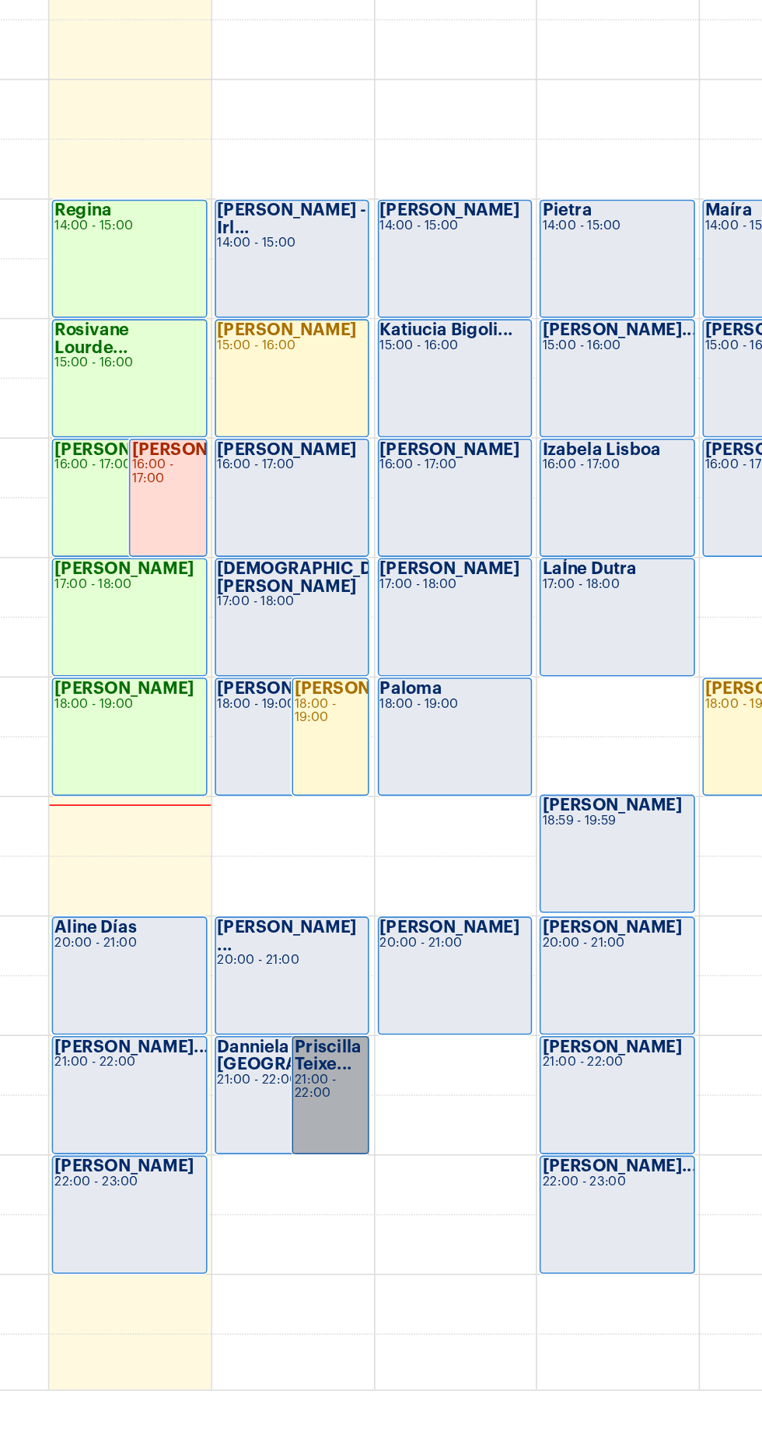
click at [320, 1269] on link "Priscilla Teixe... 21:00 - 22:00" at bounding box center [315, 1268] width 48 height 74
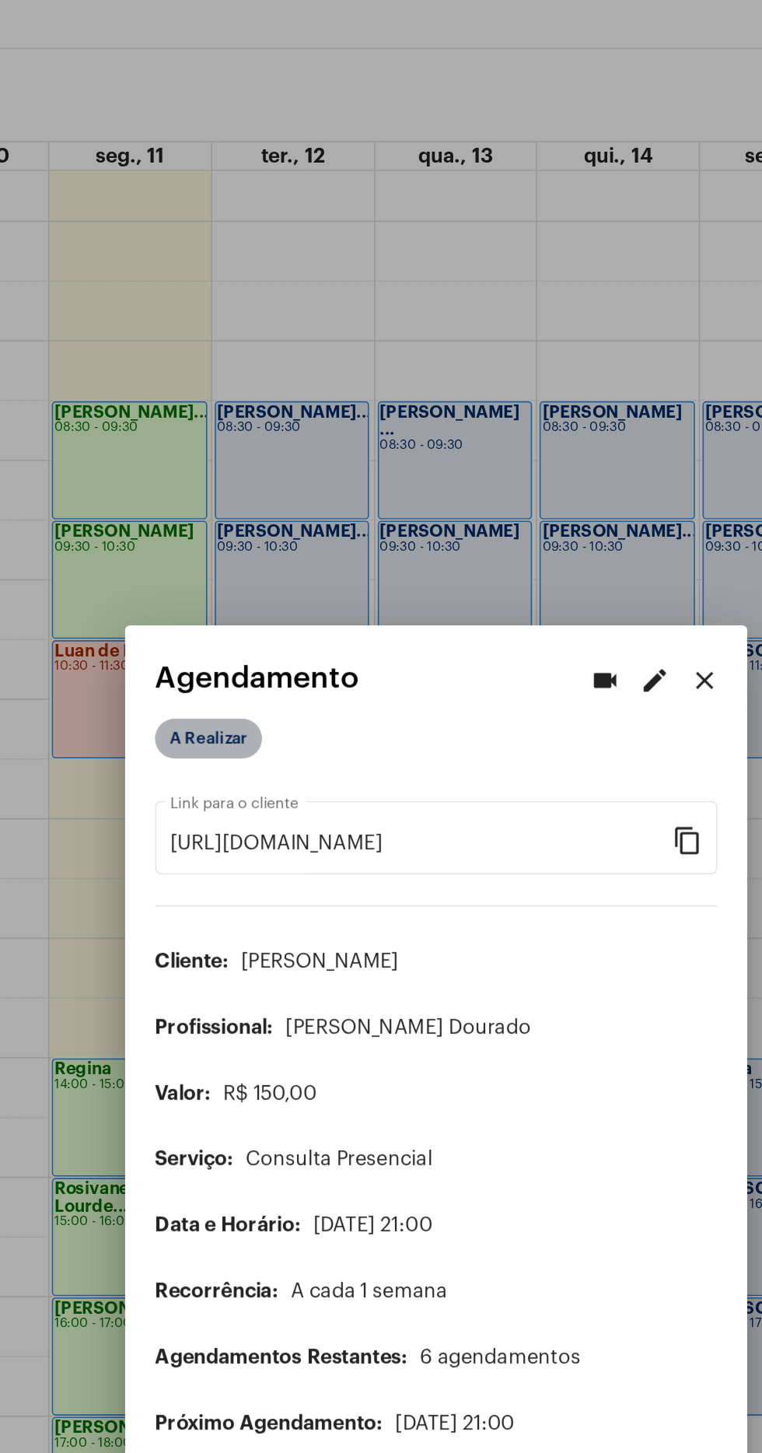
click at [246, 496] on mat-chip "A Realizar" at bounding box center [238, 508] width 67 height 25
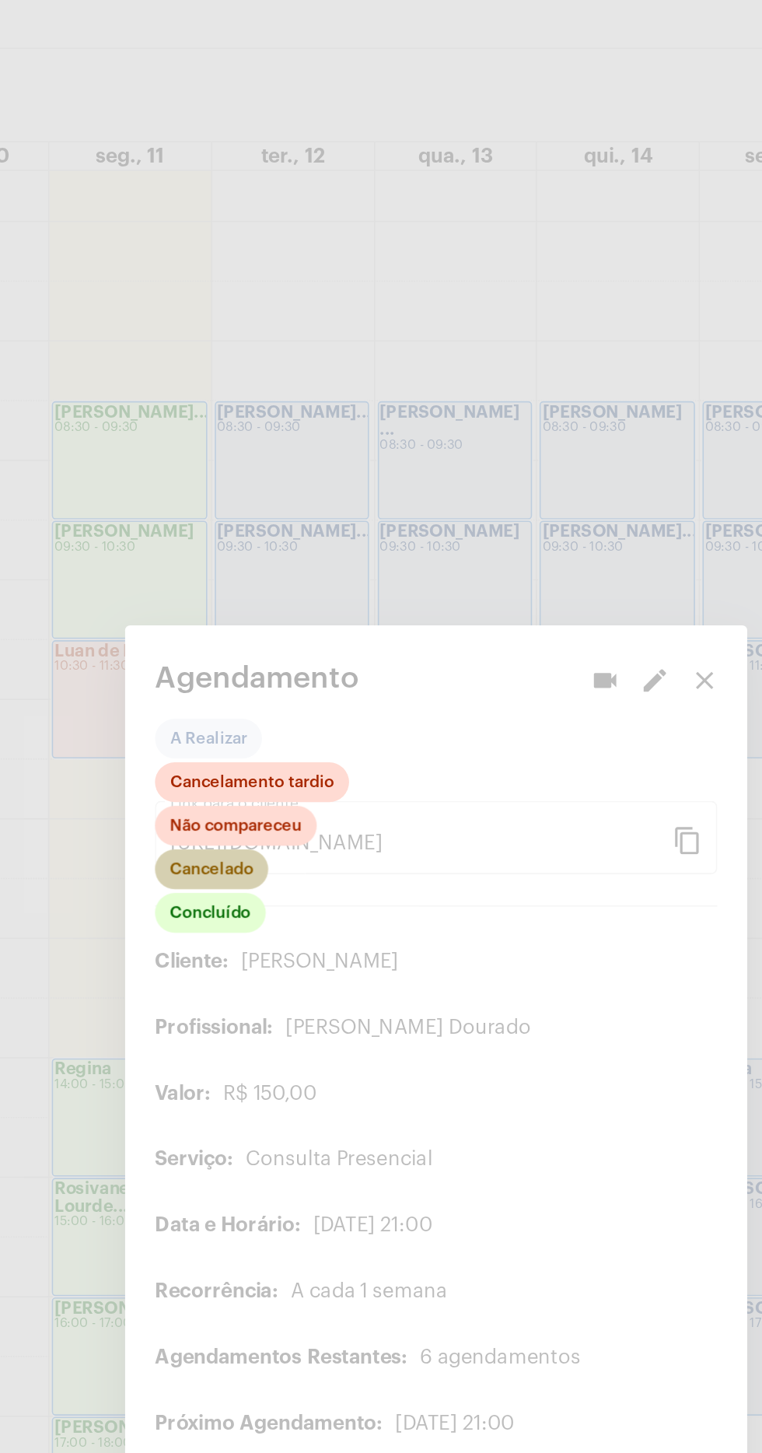
click at [261, 579] on mat-chip "Cancelado" at bounding box center [240, 590] width 71 height 25
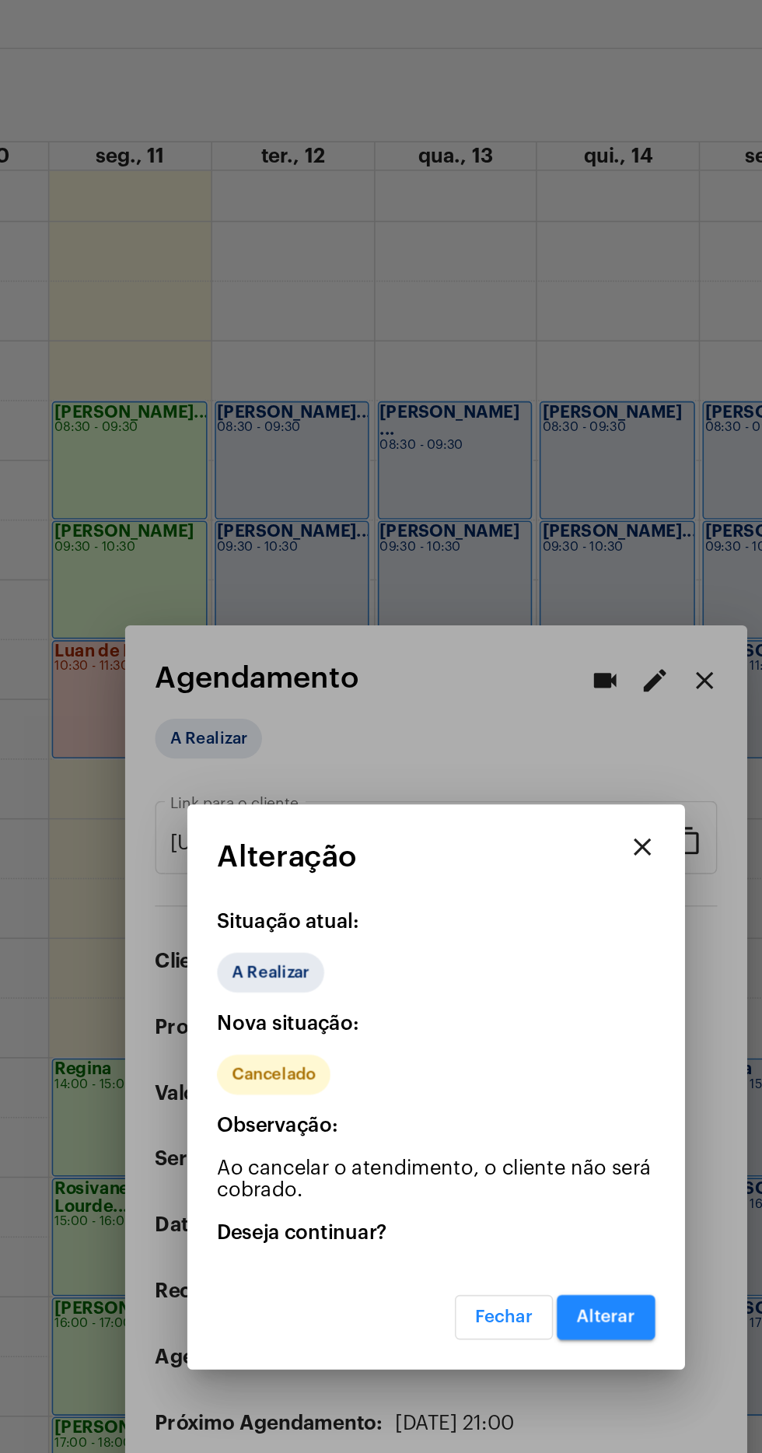
click at [496, 874] on span "Alterar" at bounding box center [487, 870] width 37 height 11
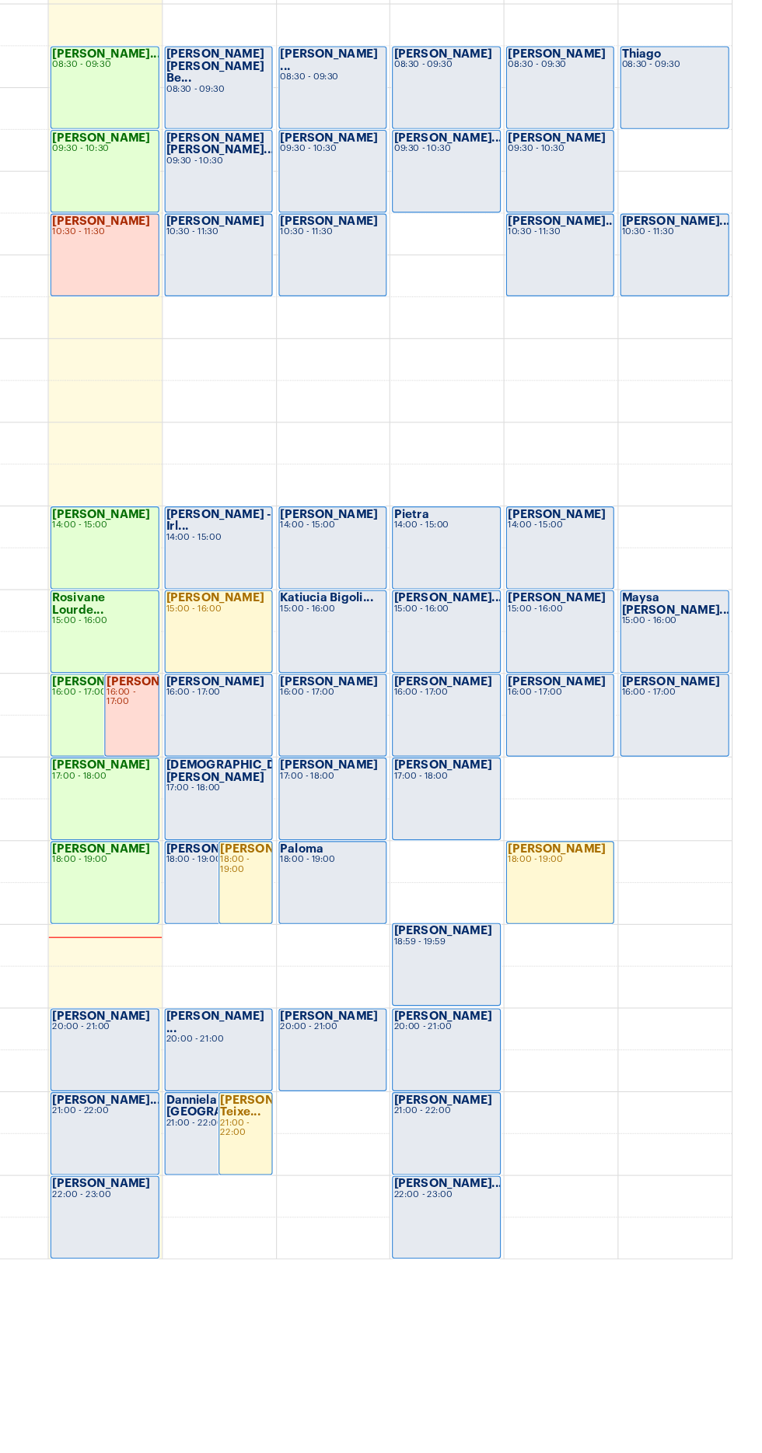
scroll to position [461, 0]
